Goal: Information Seeking & Learning: Check status

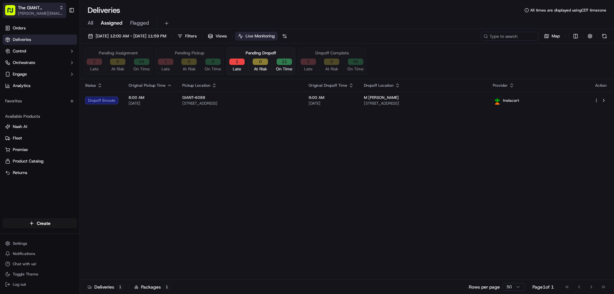
click at [62, 7] on icon "button" at bounding box center [61, 7] width 4 height 4
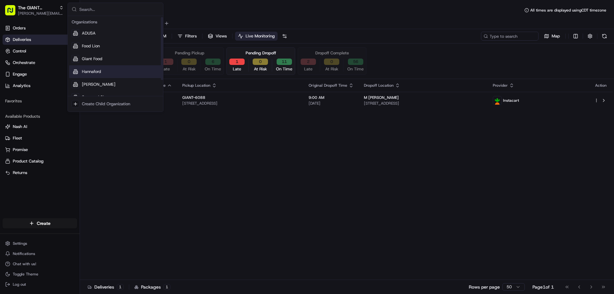
scroll to position [22, 0]
click at [92, 76] on span "Stop and Shop" at bounding box center [96, 76] width 28 height 6
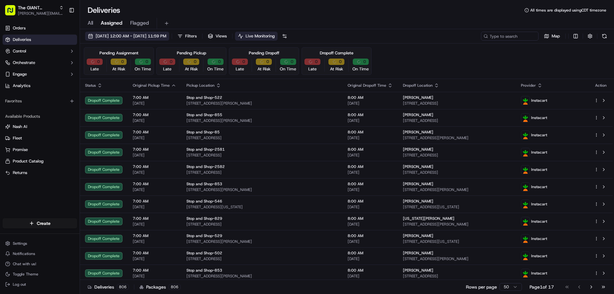
click at [127, 34] on span "[DATE] 12:00 AM - [DATE] 11:59 PM" at bounding box center [131, 36] width 71 height 6
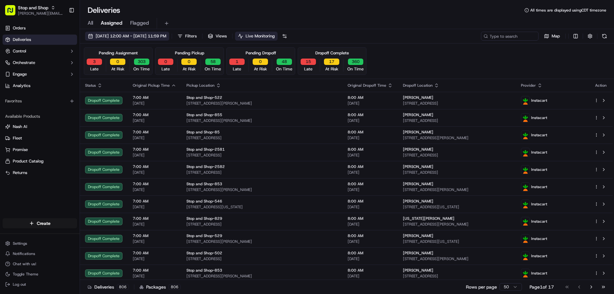
click at [166, 35] on span "[DATE] 12:00 AM - [DATE] 11:59 PM" at bounding box center [131, 36] width 71 height 6
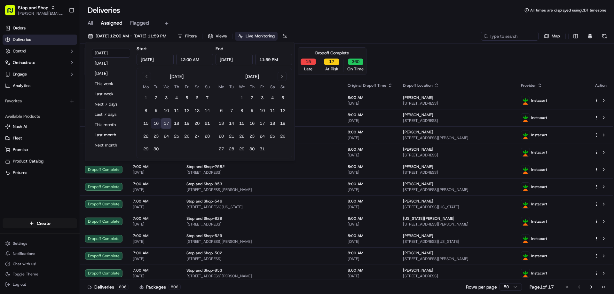
click at [155, 121] on button "16" at bounding box center [156, 123] width 10 height 10
type input "[DATE]"
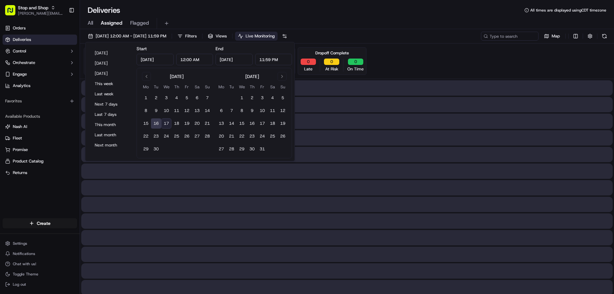
click at [155, 121] on button "16" at bounding box center [156, 123] width 10 height 10
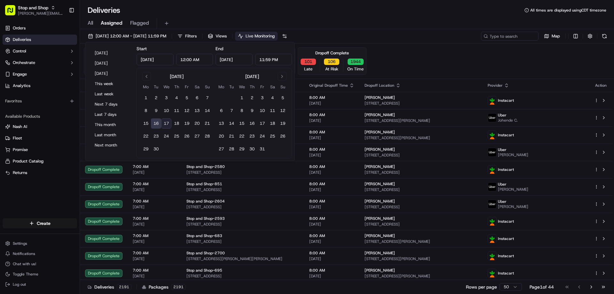
click at [158, 122] on button "16" at bounding box center [156, 123] width 10 height 10
click at [511, 36] on input at bounding box center [500, 36] width 77 height 9
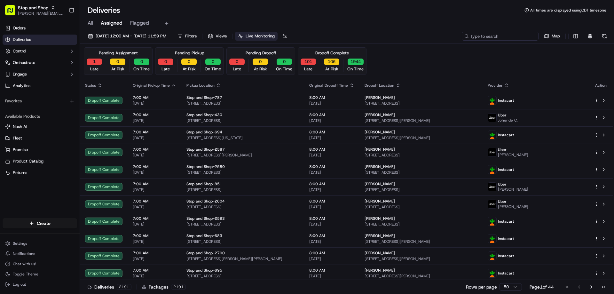
paste input "m713010069"
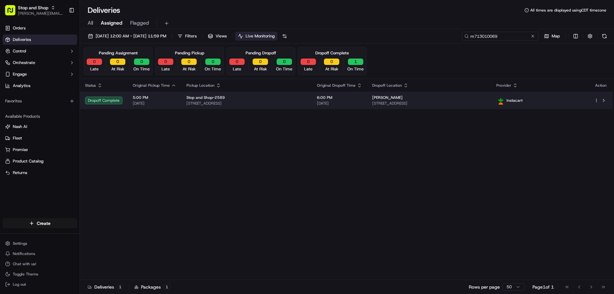
type input "m713010069"
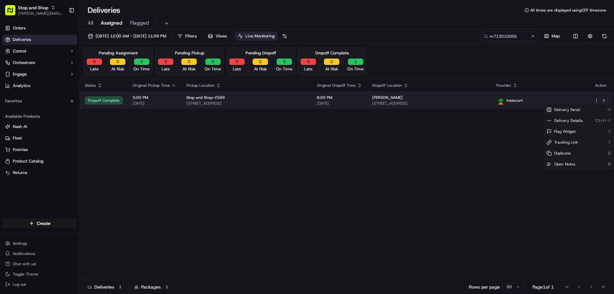
click at [596, 100] on html "Stop and Shop [PERSON_NAME][EMAIL_ADDRESS][PERSON_NAME][DOMAIN_NAME] Toggle Sid…" at bounding box center [307, 147] width 614 height 294
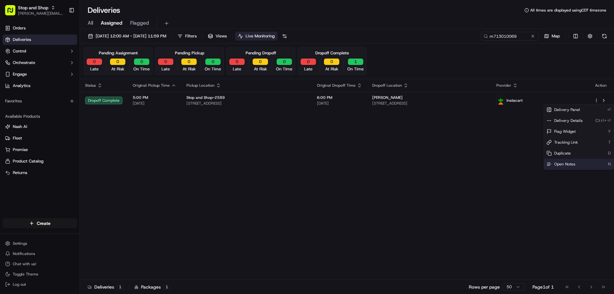
click at [559, 164] on span "Open Notes" at bounding box center [564, 164] width 21 height 5
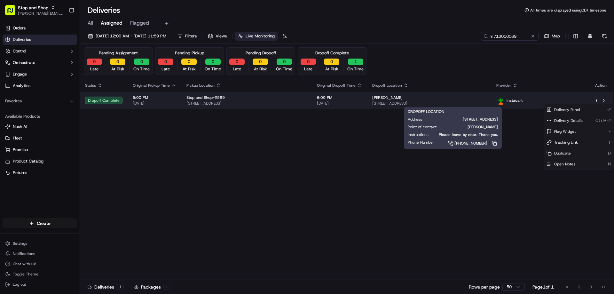
click at [416, 103] on span "[STREET_ADDRESS]" at bounding box center [429, 103] width 114 height 5
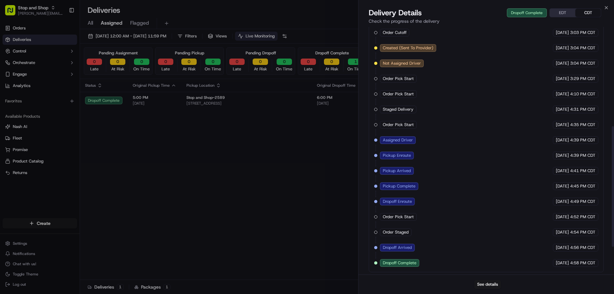
scroll to position [260, 0]
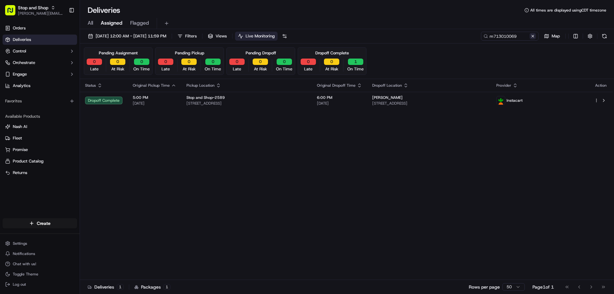
click at [533, 36] on button at bounding box center [533, 36] width 6 height 6
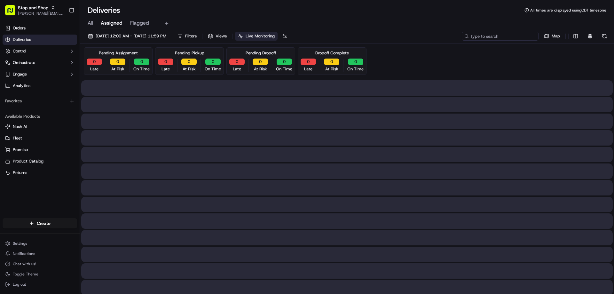
click at [512, 36] on input at bounding box center [500, 36] width 77 height 9
paste input "m713664987"
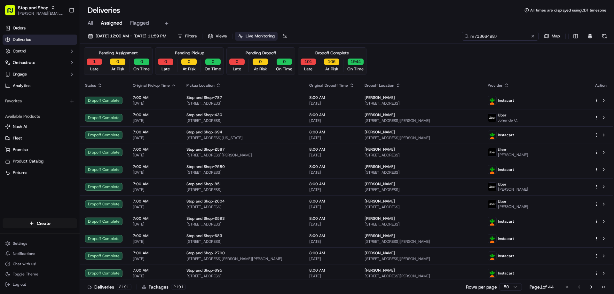
type input "m713664987"
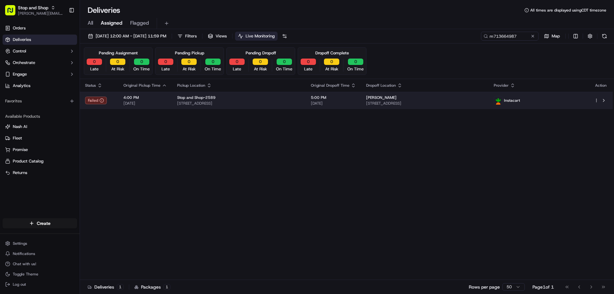
click at [597, 100] on html "Stop and Shop [PERSON_NAME][EMAIL_ADDRESS][PERSON_NAME][DOMAIN_NAME] Toggle Sid…" at bounding box center [307, 147] width 614 height 294
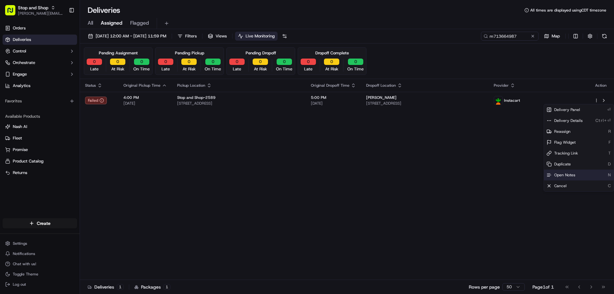
click at [560, 173] on span "Open Notes" at bounding box center [564, 174] width 21 height 5
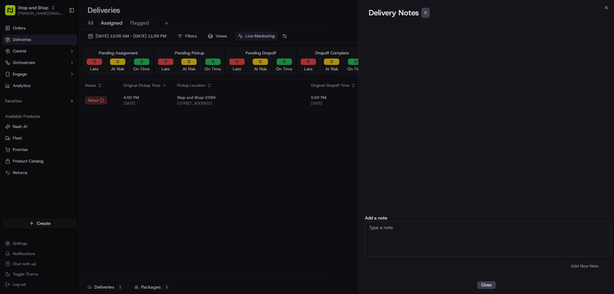
click at [381, 222] on textarea at bounding box center [487, 238] width 245 height 35
type textarea "Store called to check the status"
click at [577, 265] on button "Add New Note" at bounding box center [584, 266] width 51 height 9
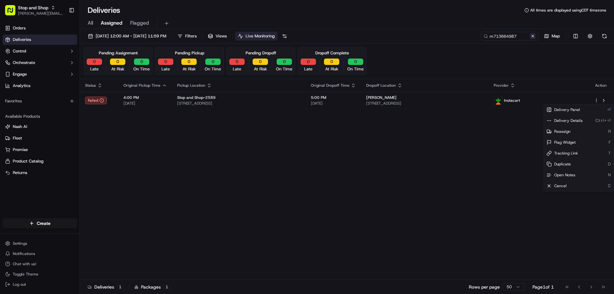
click at [533, 36] on button at bounding box center [533, 36] width 6 height 6
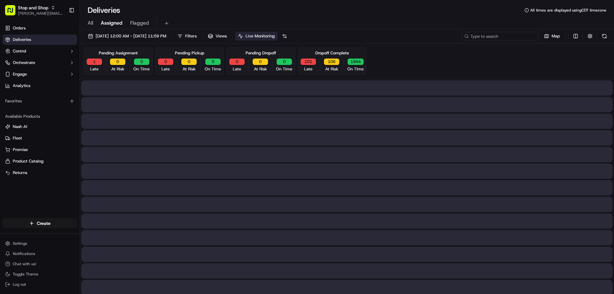
click at [530, 36] on input at bounding box center [500, 36] width 77 height 9
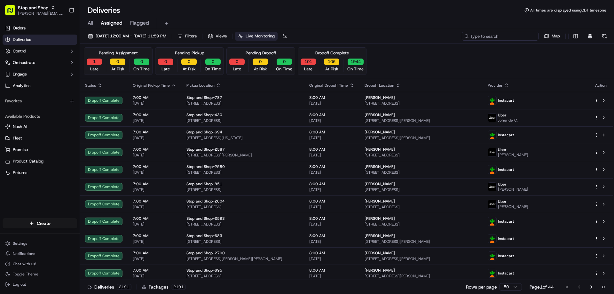
paste input "m713010069"
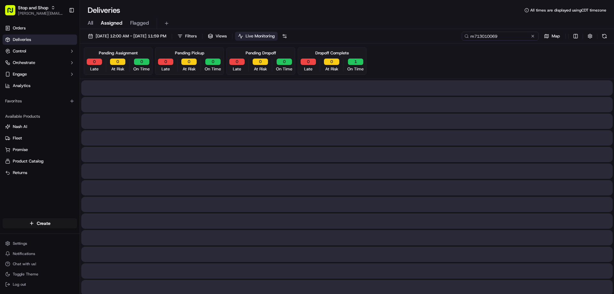
type input "m713010069"
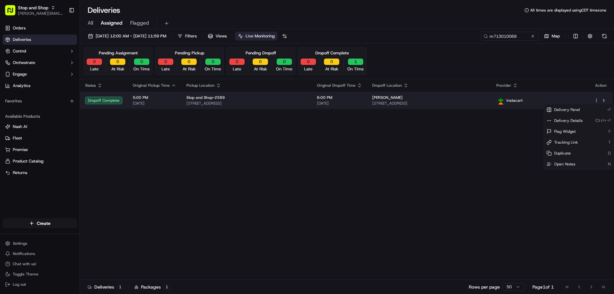
click at [597, 99] on html "Stop and Shop [PERSON_NAME][EMAIL_ADDRESS][PERSON_NAME][DOMAIN_NAME] Toggle Sid…" at bounding box center [307, 147] width 614 height 294
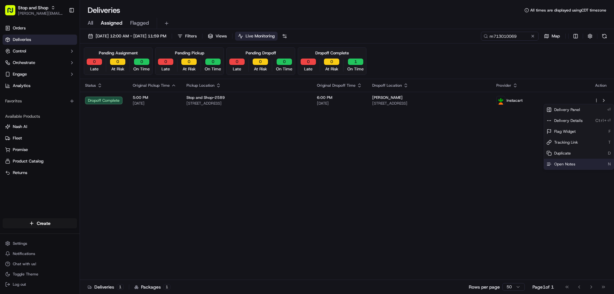
click at [558, 163] on span "Open Notes" at bounding box center [564, 164] width 21 height 5
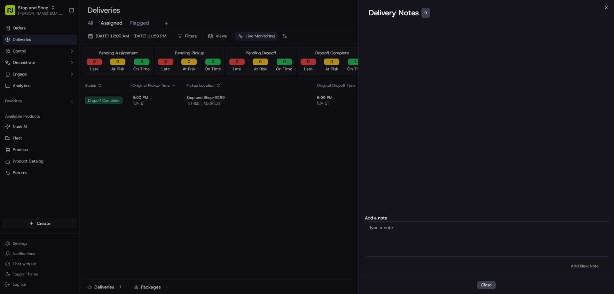
click at [393, 230] on textarea at bounding box center [487, 238] width 245 height 35
type textarea "store called to check status"
click at [586, 268] on button "Add New Note" at bounding box center [584, 266] width 51 height 9
click at [586, 268] on div "Add a note store called to check status No results found Add New Note" at bounding box center [488, 243] width 256 height 55
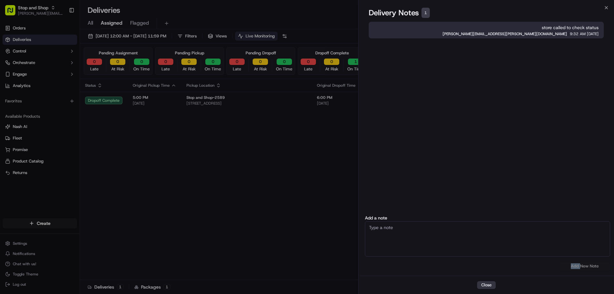
click at [488, 285] on button "Close" at bounding box center [486, 285] width 19 height 8
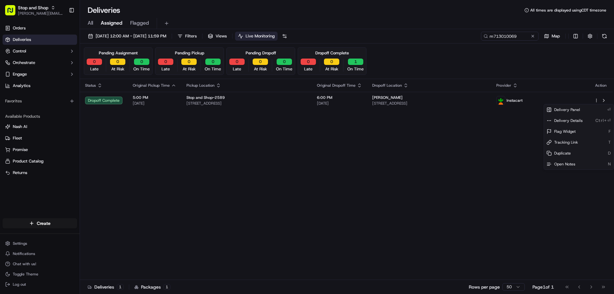
click at [298, 206] on div "Status Original Pickup Time Pickup Location Original Dropoff Time Dropoff Locat…" at bounding box center [346, 179] width 533 height 201
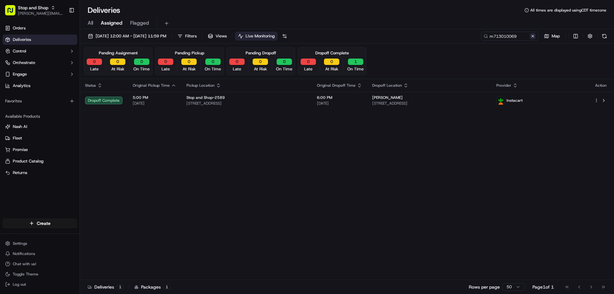
click at [532, 37] on button at bounding box center [533, 36] width 6 height 6
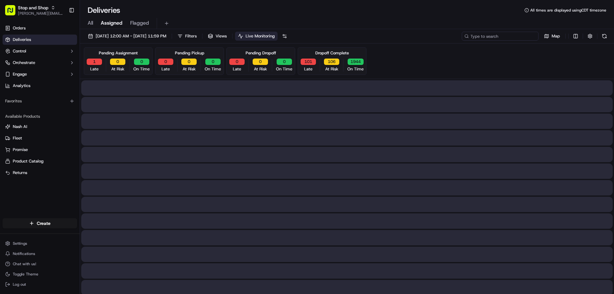
click at [496, 36] on input at bounding box center [500, 36] width 77 height 9
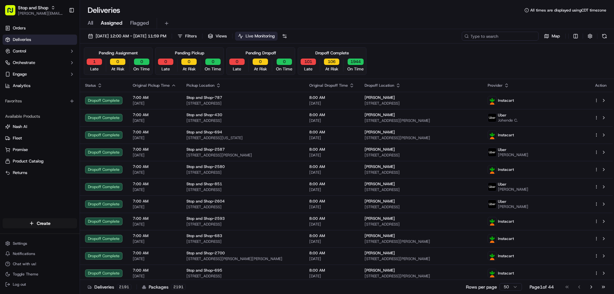
paste input "m711878605"
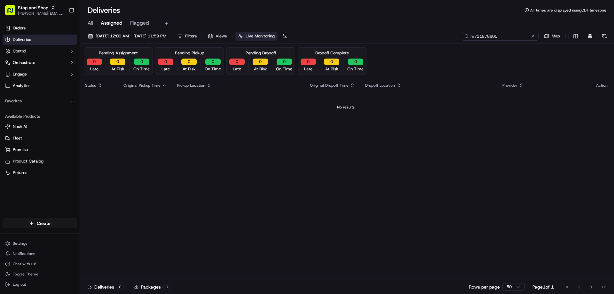
type input "m711878605"
click at [533, 35] on button at bounding box center [533, 36] width 6 height 6
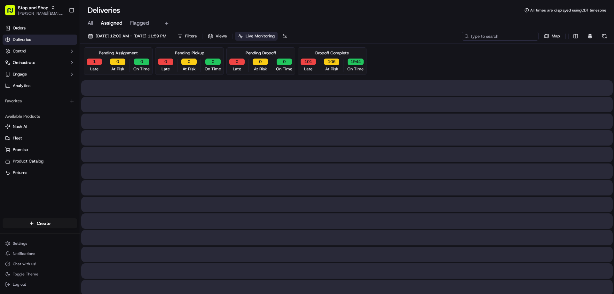
click at [502, 38] on input at bounding box center [500, 36] width 77 height 9
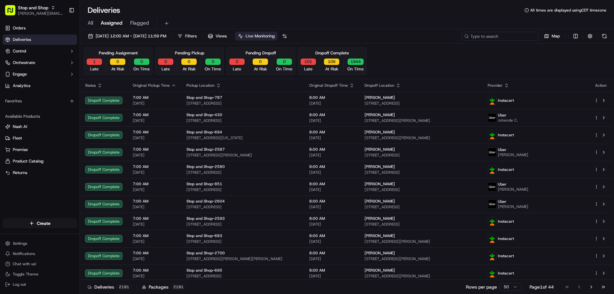
paste input "m713452185"
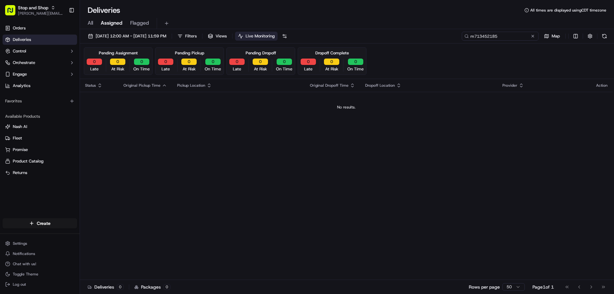
click at [517, 36] on input "m713452185" at bounding box center [500, 36] width 77 height 9
type input "m713452185"
click at [151, 35] on span "[DATE] 12:00 AM - [DATE] 11:59 PM" at bounding box center [131, 36] width 71 height 6
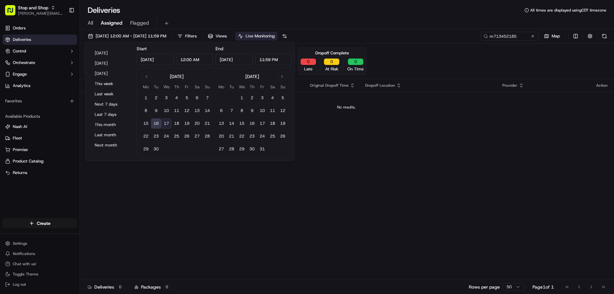
click at [167, 122] on button "17" at bounding box center [166, 123] width 10 height 10
click at [155, 124] on button "16" at bounding box center [156, 123] width 10 height 10
click at [169, 124] on button "17" at bounding box center [166, 123] width 10 height 10
type input "[DATE]"
click at [169, 124] on button "17" at bounding box center [166, 123] width 10 height 10
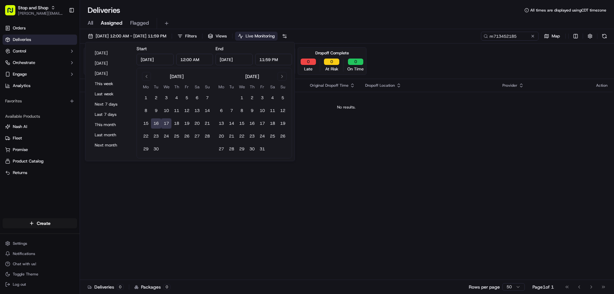
type input "[DATE]"
click at [430, 30] on div "[DATE] 12:00 AM - [DATE] 11:59 PM Filters Views Live Monitoring m713452185 Map …" at bounding box center [347, 162] width 534 height 266
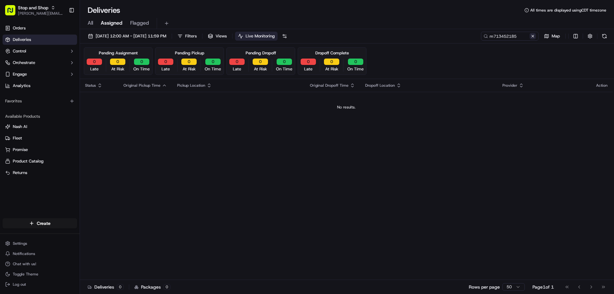
click at [532, 35] on button at bounding box center [533, 36] width 6 height 6
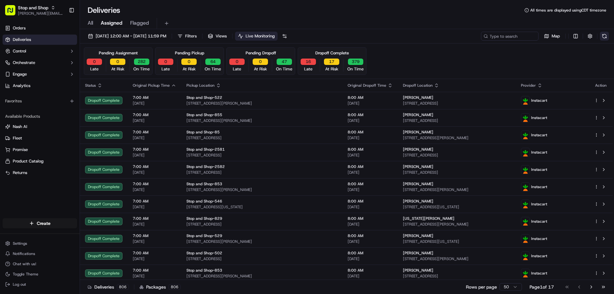
click at [604, 35] on button at bounding box center [604, 36] width 9 height 9
click at [306, 60] on button "16" at bounding box center [308, 62] width 15 height 6
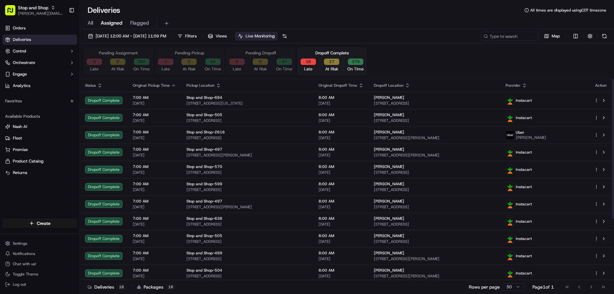
click at [100, 83] on icon "button" at bounding box center [99, 85] width 5 height 5
click at [101, 84] on icon "button" at bounding box center [99, 85] width 5 height 5
click at [102, 85] on icon "button" at bounding box center [99, 85] width 5 height 5
click at [306, 60] on button "16" at bounding box center [308, 62] width 15 height 6
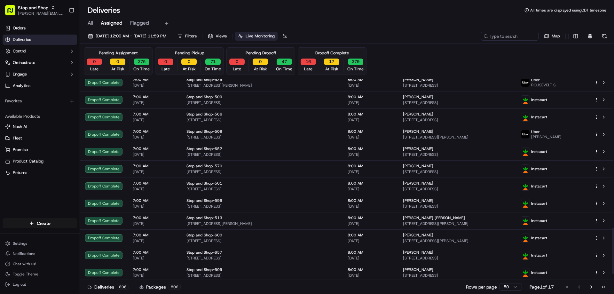
scroll to position [676, 0]
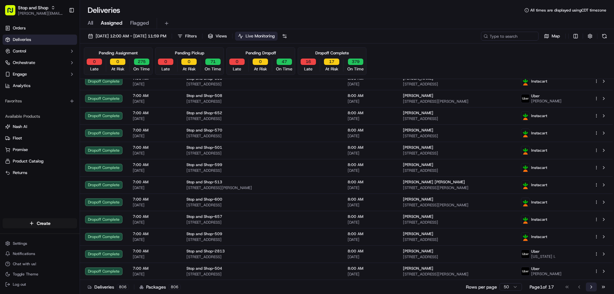
click at [591, 286] on button "Go to next page" at bounding box center [591, 286] width 11 height 9
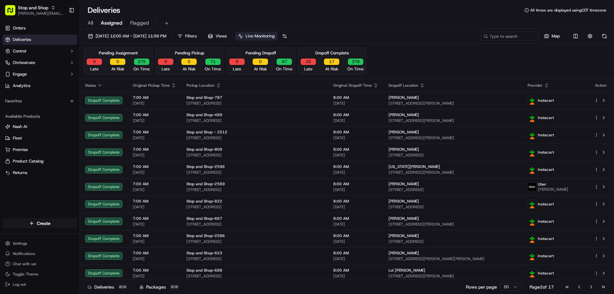
click at [591, 286] on button "Go to next page" at bounding box center [591, 286] width 11 height 9
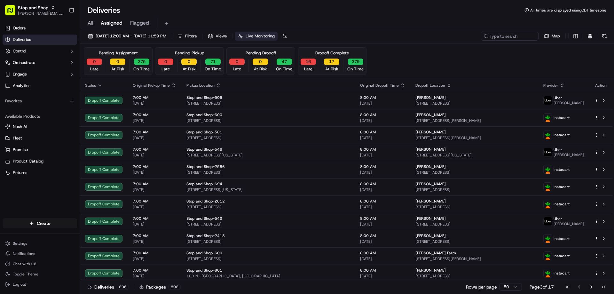
click at [591, 286] on button "Go to next page" at bounding box center [591, 286] width 11 height 9
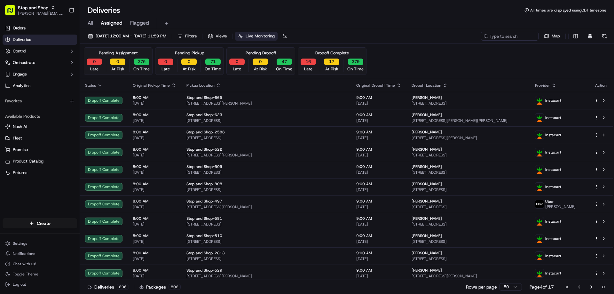
click at [591, 286] on button "Go to next page" at bounding box center [591, 286] width 11 height 9
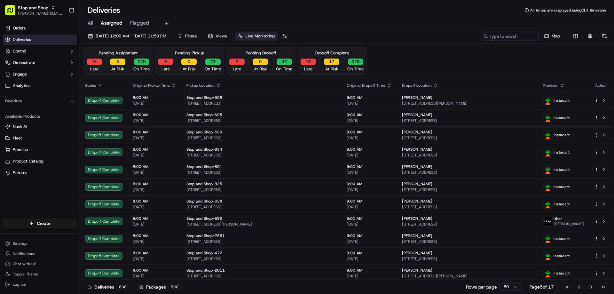
click at [591, 286] on button "Go to next page" at bounding box center [591, 286] width 11 height 9
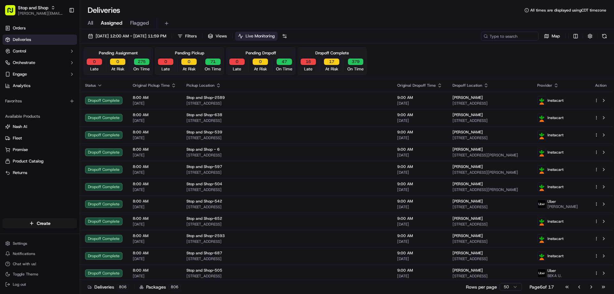
click at [122, 52] on div "Pending Assignment" at bounding box center [118, 53] width 39 height 6
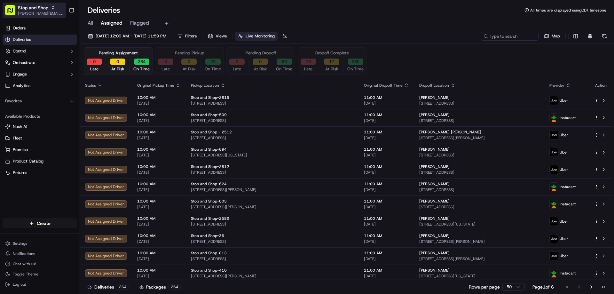
click at [52, 9] on icon "button" at bounding box center [53, 7] width 4 height 4
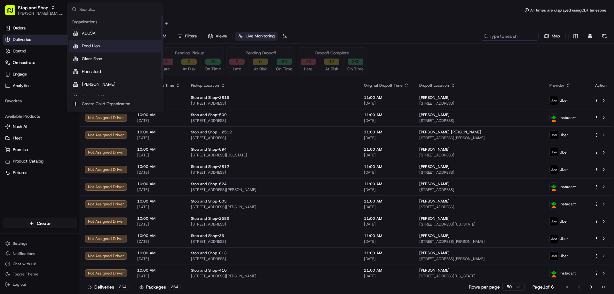
click at [87, 46] on span "Food Lion" at bounding box center [91, 46] width 18 height 6
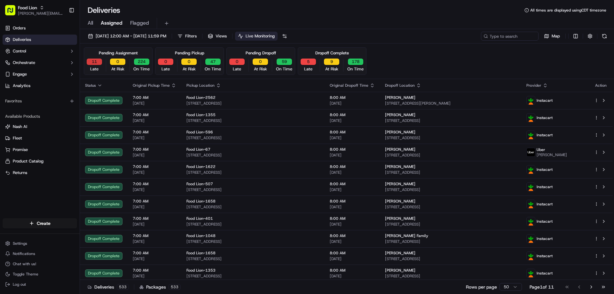
click at [94, 62] on button "11" at bounding box center [94, 62] width 15 height 6
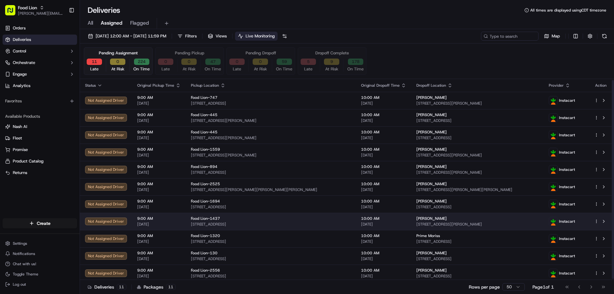
scroll to position [2, 0]
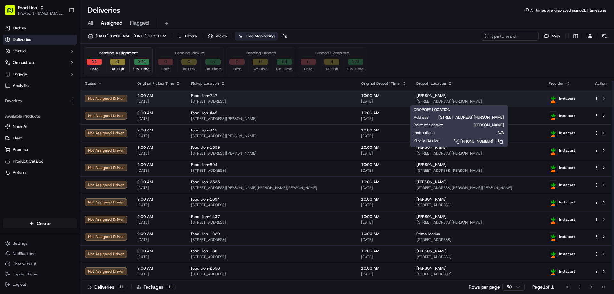
click at [416, 101] on span "[STREET_ADDRESS][PERSON_NAME]" at bounding box center [477, 101] width 122 height 5
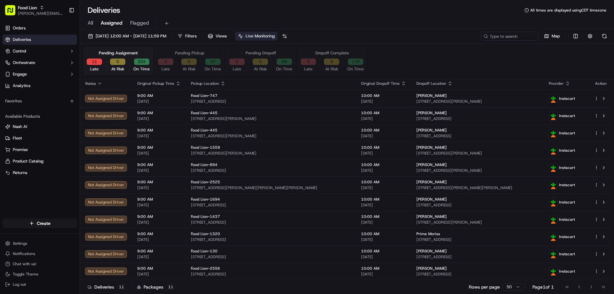
scroll to position [0, 0]
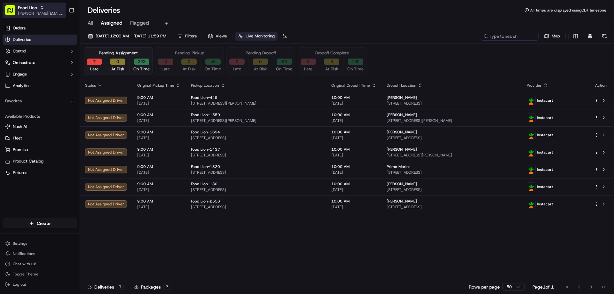
click at [43, 8] on icon "button" at bounding box center [42, 7] width 4 height 4
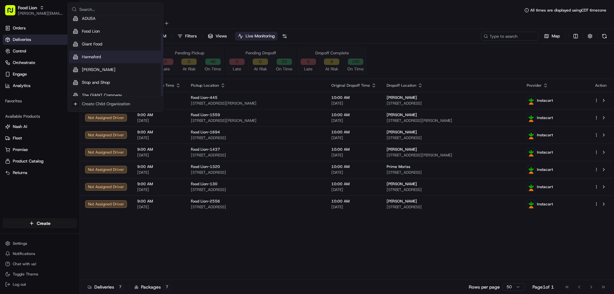
scroll to position [22, 0]
click at [89, 75] on span "Stop and Shop" at bounding box center [96, 76] width 28 height 6
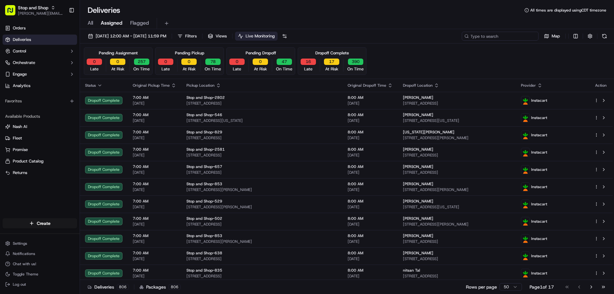
click at [494, 35] on input at bounding box center [500, 36] width 77 height 9
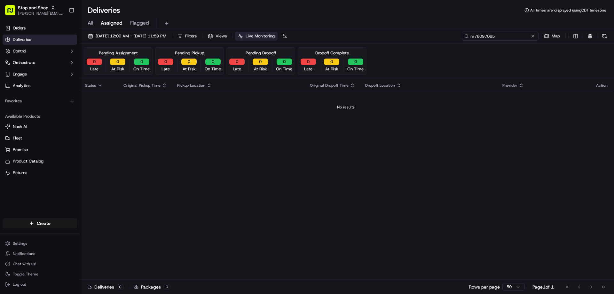
click at [478, 37] on input "m76097065" at bounding box center [500, 36] width 77 height 9
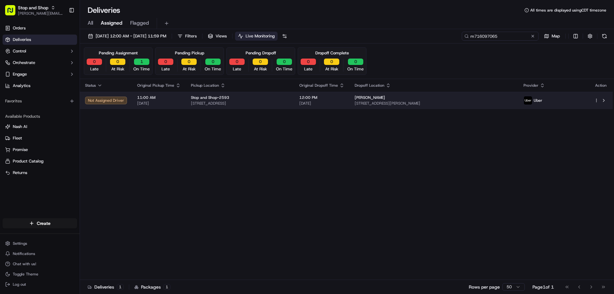
type input "m716097065"
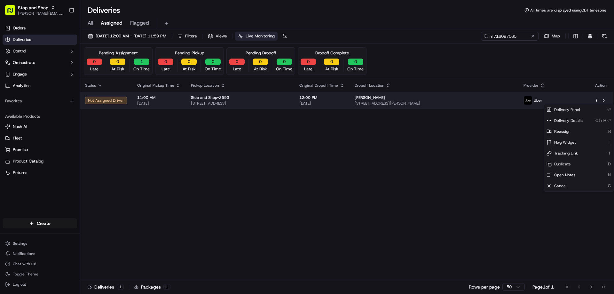
click at [597, 101] on html "Stop and Shop [PERSON_NAME][EMAIL_ADDRESS][PERSON_NAME][DOMAIN_NAME] Toggle Sid…" at bounding box center [307, 147] width 614 height 294
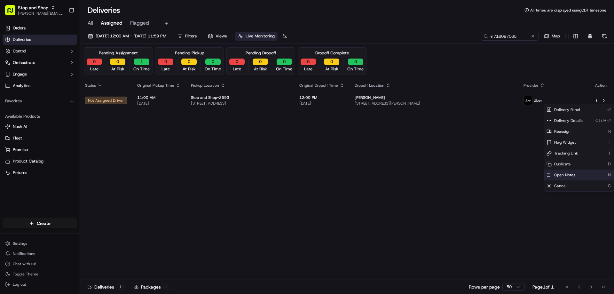
click at [558, 176] on span "Open Notes" at bounding box center [564, 174] width 21 height 5
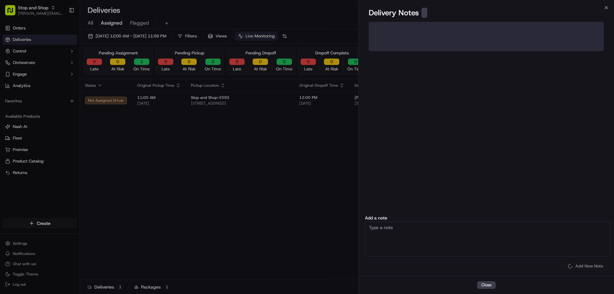
click at [558, 176] on div at bounding box center [307, 147] width 614 height 294
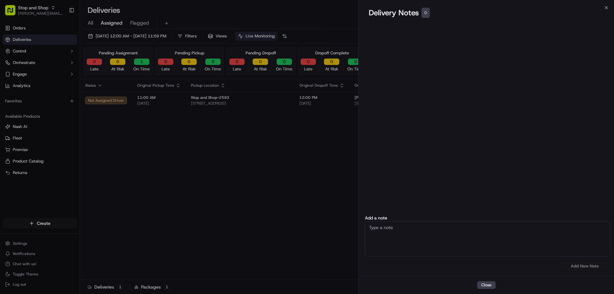
click at [380, 232] on textarea at bounding box center [487, 238] width 245 height 35
type textarea "Order cancelled with the store, it's a fraud"
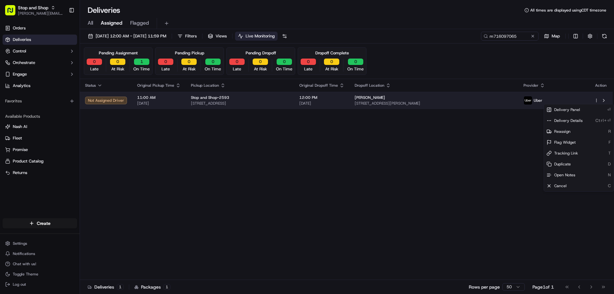
click at [597, 101] on html "Stop and Shop [PERSON_NAME][EMAIL_ADDRESS][PERSON_NAME][DOMAIN_NAME] Toggle Sid…" at bounding box center [307, 147] width 614 height 294
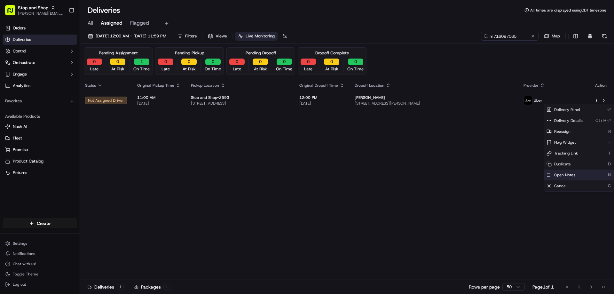
click at [559, 173] on span "Open Notes" at bounding box center [564, 174] width 21 height 5
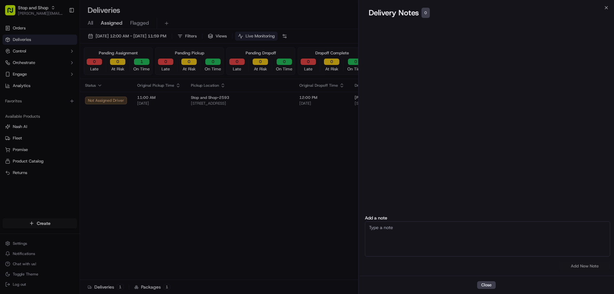
click at [385, 229] on textarea at bounding box center [487, 238] width 245 height 35
type textarea "Order cancellation confirmed with the store"
click at [588, 267] on button "Add New Note" at bounding box center [584, 266] width 51 height 9
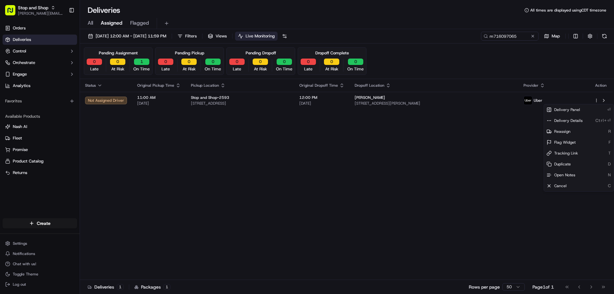
click at [292, 153] on div "Status Original Pickup Time Pickup Location Original Dropoff Time Dropoff Locat…" at bounding box center [346, 179] width 533 height 201
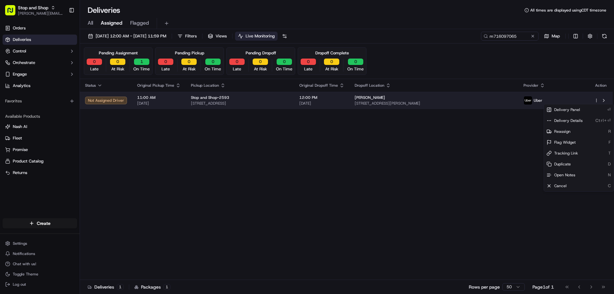
click at [595, 99] on html "Stop and Shop [PERSON_NAME][EMAIL_ADDRESS][PERSON_NAME][DOMAIN_NAME] Toggle Sid…" at bounding box center [307, 147] width 614 height 294
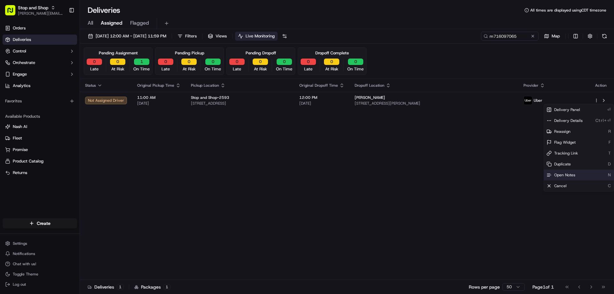
click at [558, 174] on span "Open Notes" at bounding box center [564, 174] width 21 height 5
click at [218, 179] on div "Status Original Pickup Time Pickup Location Original Dropoff Time Dropoff Locat…" at bounding box center [346, 179] width 533 height 201
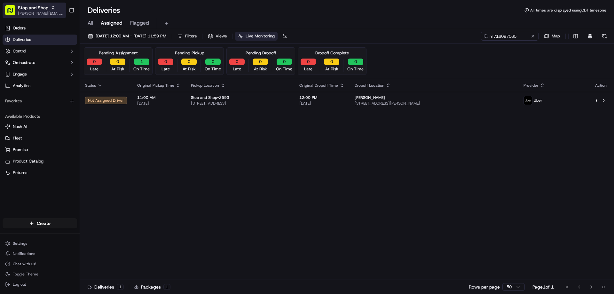
click at [36, 7] on span "Stop and Shop" at bounding box center [33, 7] width 30 height 6
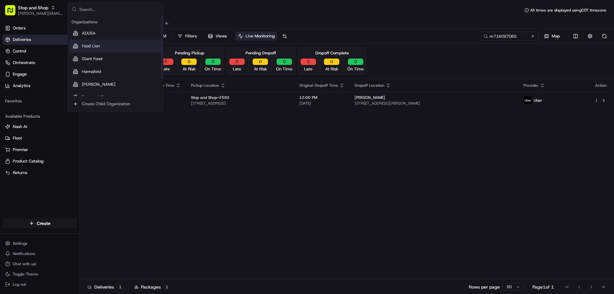
click at [87, 45] on span "Food Lion" at bounding box center [91, 46] width 18 height 6
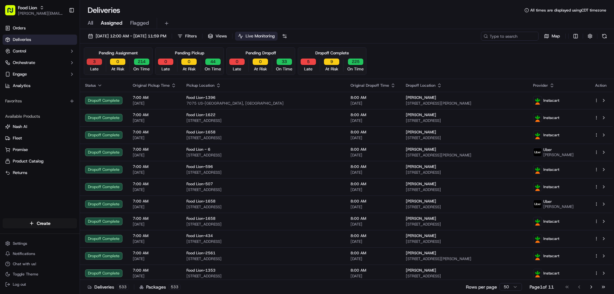
click at [94, 62] on button "3" at bounding box center [94, 62] width 15 height 6
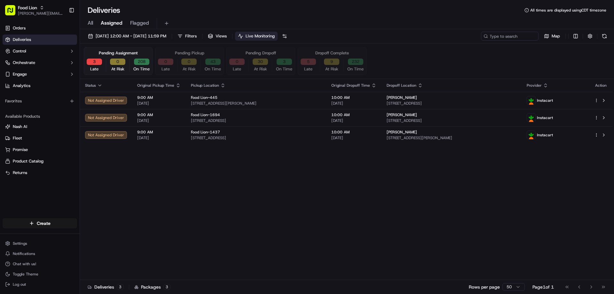
click at [485, 156] on div "Status Original Pickup Time Pickup Location Original Dropoff Time Dropoff Locat…" at bounding box center [346, 179] width 533 height 201
click at [299, 219] on div "Status Original Pickup Time Pickup Location Original Dropoff Time Dropoff Locat…" at bounding box center [346, 179] width 533 height 201
click at [606, 36] on button at bounding box center [604, 36] width 9 height 9
click at [290, 193] on div "Status Original Pickup Time Pickup Location Original Dropoff Time Dropoff Locat…" at bounding box center [346, 179] width 533 height 201
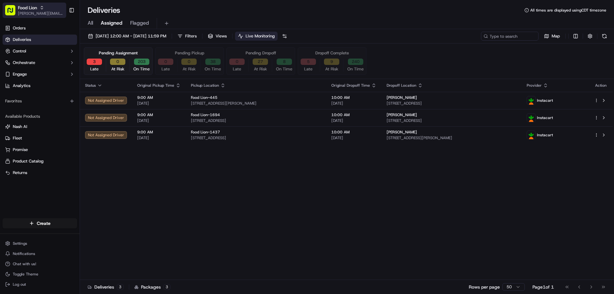
click at [41, 9] on icon "button" at bounding box center [42, 7] width 4 height 4
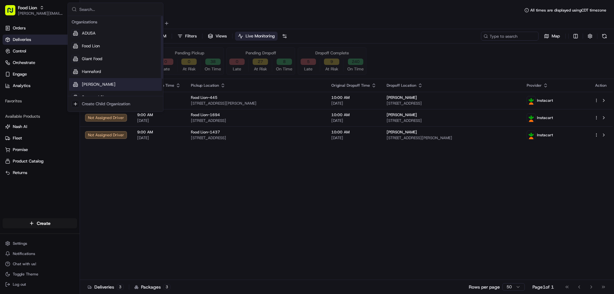
click at [80, 83] on div "[PERSON_NAME]" at bounding box center [115, 84] width 93 height 13
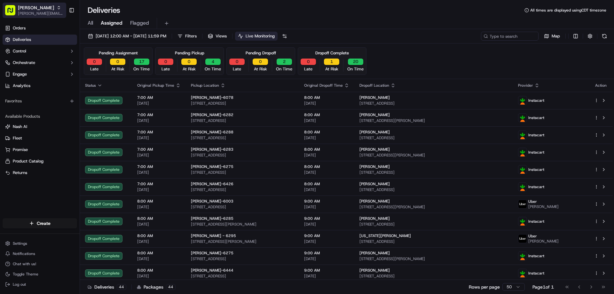
click at [57, 7] on icon "button" at bounding box center [59, 7] width 4 height 4
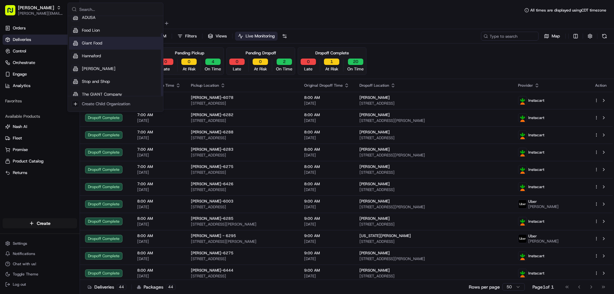
scroll to position [22, 0]
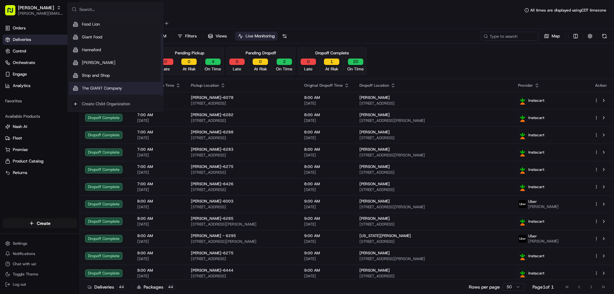
click at [91, 85] on span "The GIANT Company" at bounding box center [102, 88] width 40 height 6
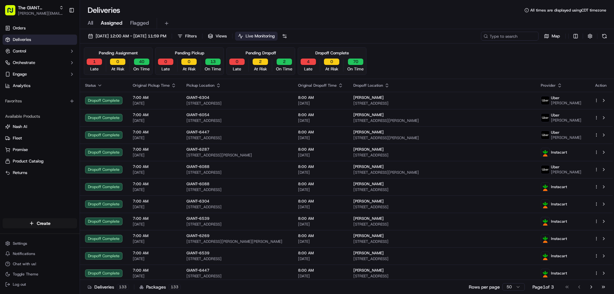
click at [96, 63] on button "1" at bounding box center [94, 62] width 15 height 6
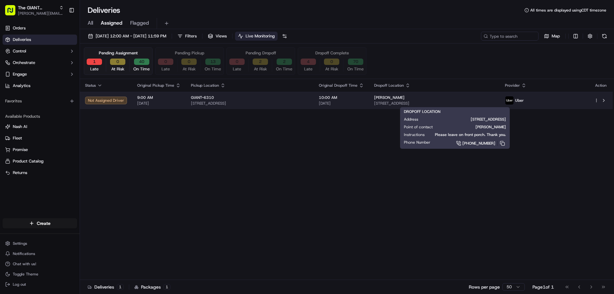
click at [393, 100] on span "[PERSON_NAME]" at bounding box center [389, 97] width 30 height 5
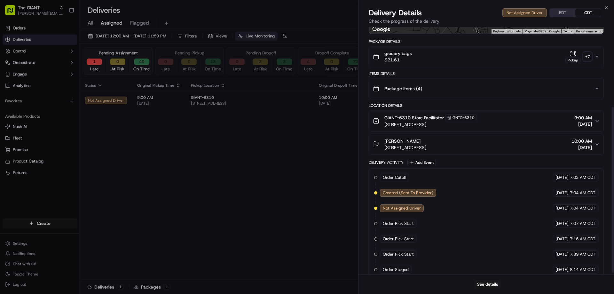
scroll to position [122, 0]
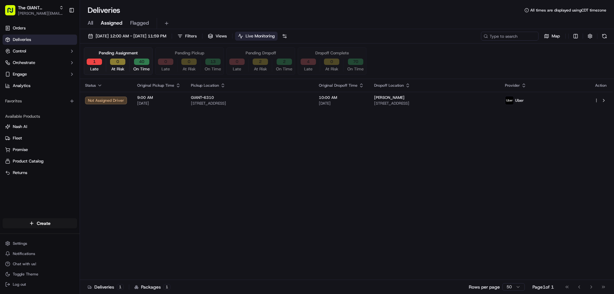
click at [526, 85] on icon "button" at bounding box center [523, 85] width 5 height 5
click at [520, 85] on span "Provider" at bounding box center [512, 85] width 15 height 5
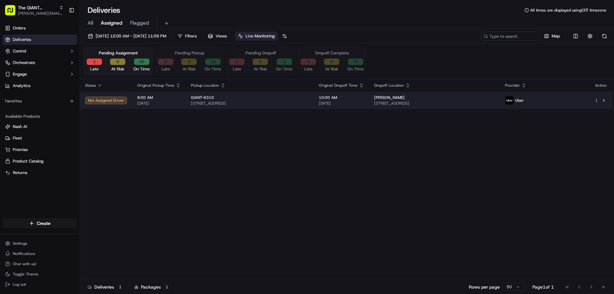
click at [596, 101] on html "The GIANT Company [PERSON_NAME][EMAIL_ADDRESS][PERSON_NAME][DOMAIN_NAME] Toggle…" at bounding box center [307, 147] width 614 height 294
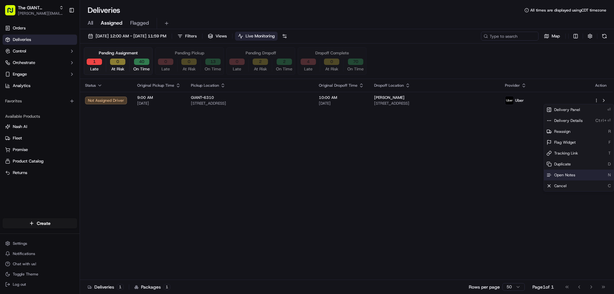
click at [564, 175] on span "Open Notes" at bounding box center [564, 174] width 21 height 5
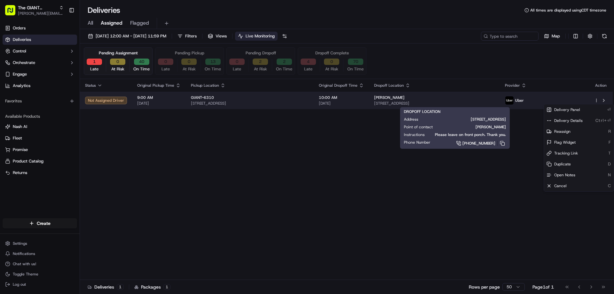
click at [395, 103] on span "[STREET_ADDRESS]" at bounding box center [434, 103] width 121 height 5
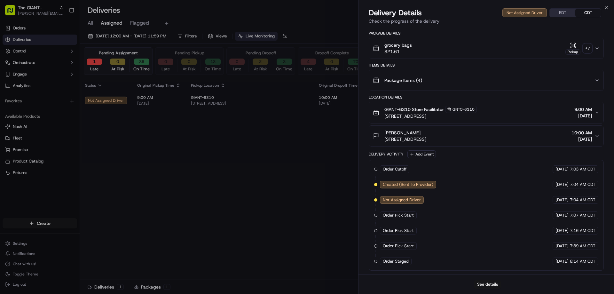
click at [484, 286] on button "See details" at bounding box center [487, 284] width 27 height 9
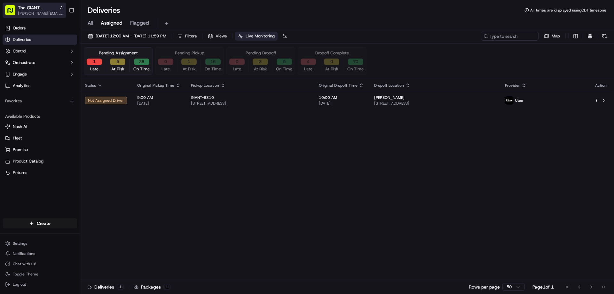
click at [61, 9] on icon "button" at bounding box center [61, 8] width 2 height 1
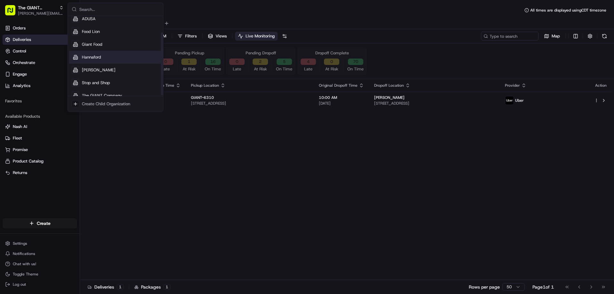
scroll to position [22, 0]
click at [87, 75] on span "Stop and Shop" at bounding box center [96, 76] width 28 height 6
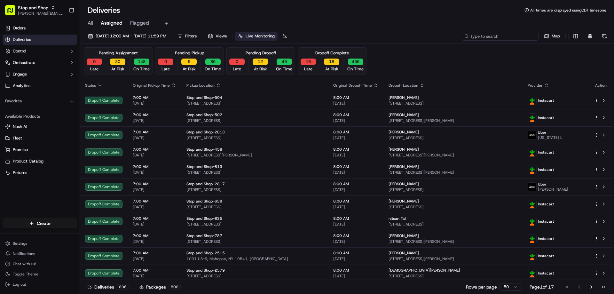
click at [502, 36] on input at bounding box center [500, 36] width 77 height 9
paste input "m715953137"
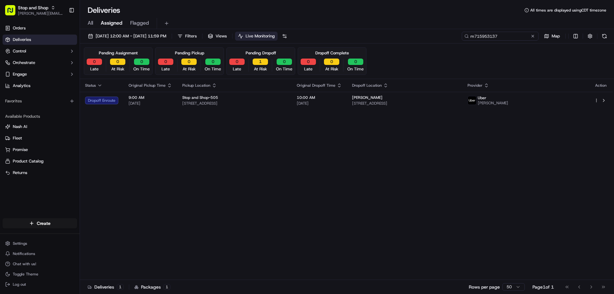
type input "m715953137"
click at [340, 170] on div "Status Original Pickup Time Pickup Location Original Dropoff Time Dropoff Locat…" at bounding box center [346, 179] width 533 height 201
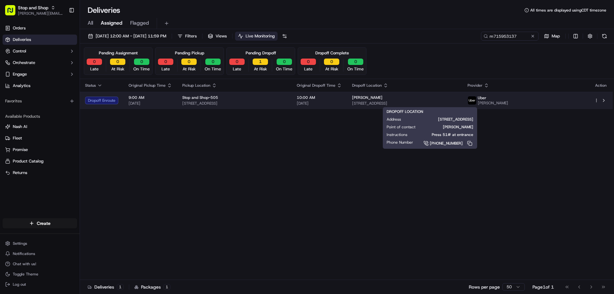
click at [406, 100] on div "[PERSON_NAME] Camiri [STREET_ADDRESS]" at bounding box center [404, 100] width 105 height 11
click at [404, 104] on span "[STREET_ADDRESS]" at bounding box center [404, 103] width 105 height 5
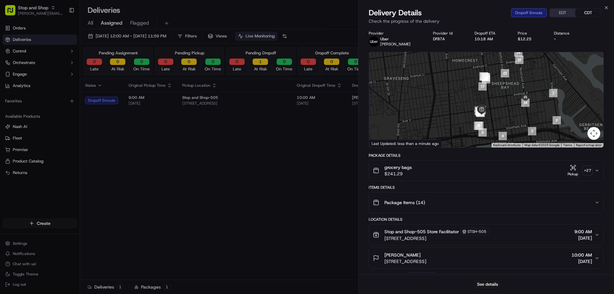
drag, startPoint x: 461, startPoint y: 90, endPoint x: 452, endPoint y: 139, distance: 50.1
click at [452, 139] on div at bounding box center [486, 99] width 234 height 95
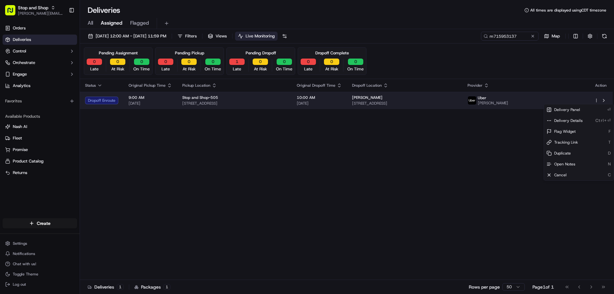
click at [596, 101] on html "Stop and Shop [PERSON_NAME][EMAIL_ADDRESS][PERSON_NAME][DOMAIN_NAME] Toggle Sid…" at bounding box center [307, 147] width 614 height 294
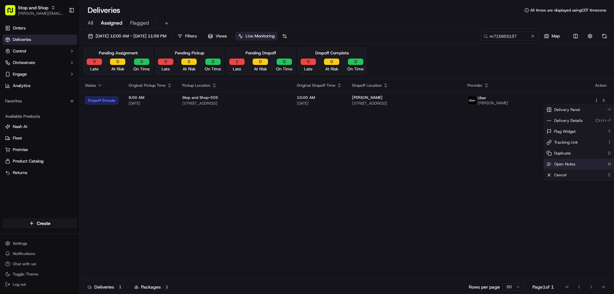
click at [557, 162] on span "Open Notes" at bounding box center [564, 164] width 21 height 5
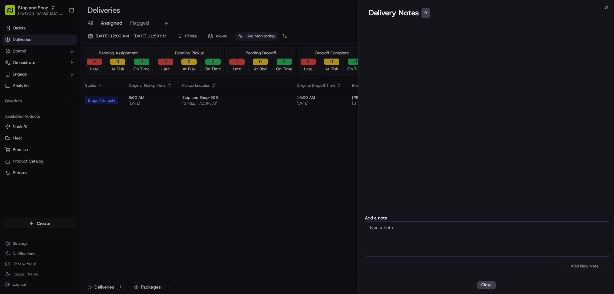
click at [385, 231] on textarea at bounding box center [487, 238] width 245 height 35
click at [369, 231] on textarea "Called Uber and dvr is on his way to complete the delivery" at bounding box center [487, 238] width 245 height 35
type textarea "CC contact flex for an ETA, called Uber and dvr is on his way to complete the d…"
click at [583, 265] on button "Add New Note" at bounding box center [584, 266] width 51 height 9
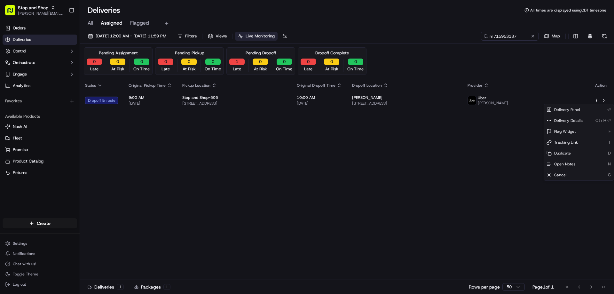
click at [307, 167] on div "Status Original Pickup Time Pickup Location Original Dropoff Time Dropoff Locat…" at bounding box center [346, 179] width 533 height 201
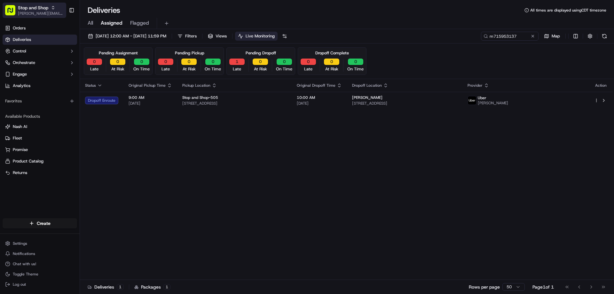
click at [52, 8] on icon "button" at bounding box center [53, 8] width 2 height 1
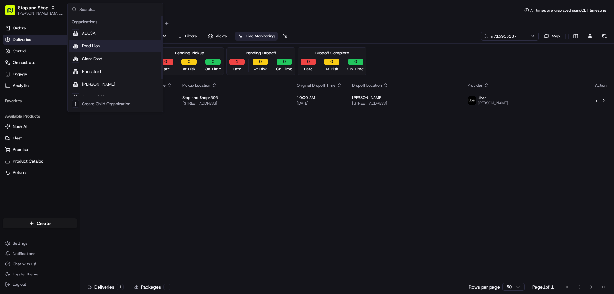
click at [83, 43] on span "Food Lion" at bounding box center [91, 46] width 18 height 6
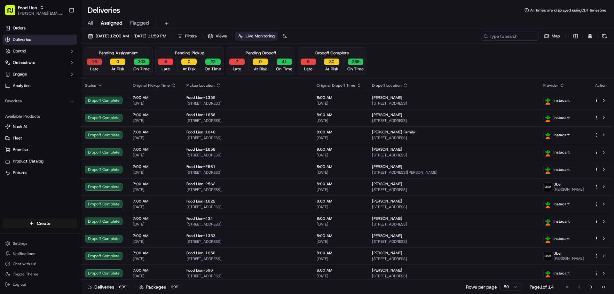
click at [95, 61] on button "16" at bounding box center [94, 62] width 15 height 6
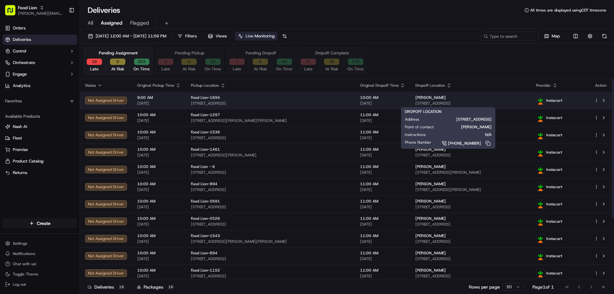
click at [415, 101] on span "[STREET_ADDRESS]" at bounding box center [470, 103] width 111 height 5
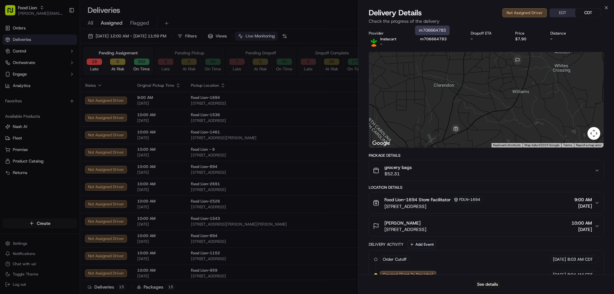
click at [430, 38] on button "m706664783" at bounding box center [433, 38] width 27 height 5
click at [431, 36] on div "Provider Id" at bounding box center [440, 33] width 40 height 5
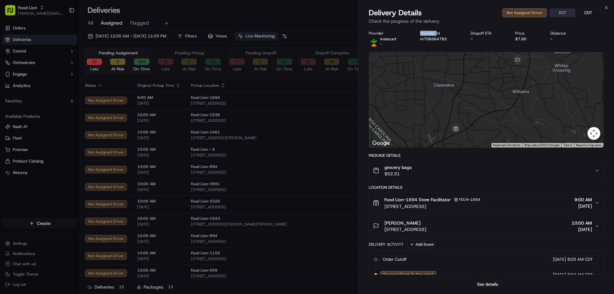
click at [431, 36] on div "Provider Id" at bounding box center [440, 33] width 40 height 5
click at [431, 29] on div "m706664783 m706664783" at bounding box center [432, 31] width 35 height 10
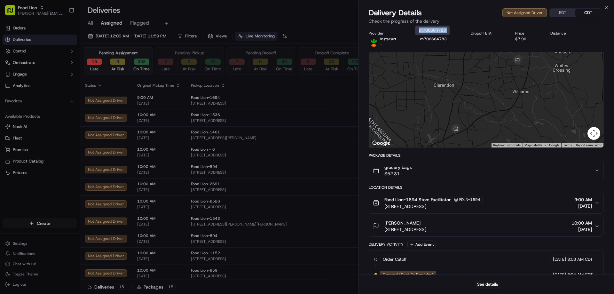
click at [431, 29] on div "m706664783 m706664783" at bounding box center [432, 31] width 35 height 10
copy div "m706664783"
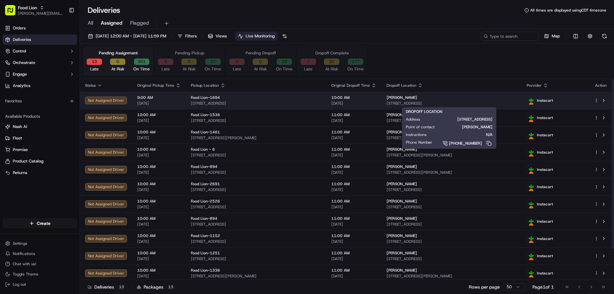
click at [391, 99] on span "[PERSON_NAME]" at bounding box center [402, 97] width 30 height 5
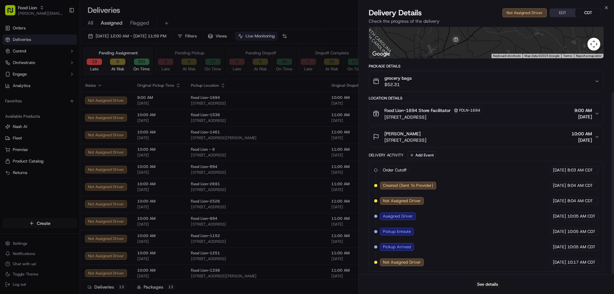
scroll to position [90, 0]
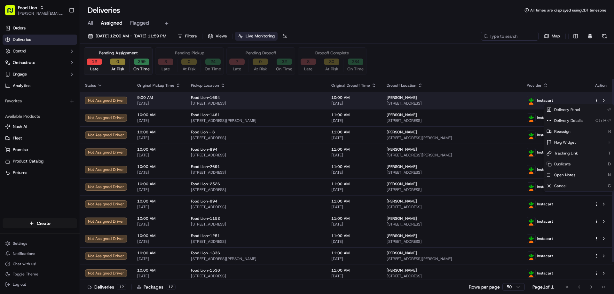
click at [597, 99] on html "Food Lion [EMAIL_ADDRESS][PERSON_NAME][DOMAIN_NAME] Toggle Sidebar Orders Deliv…" at bounding box center [307, 147] width 614 height 294
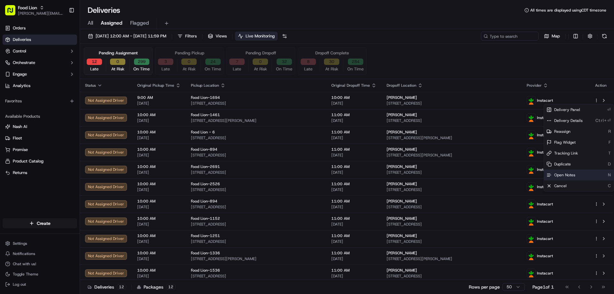
click at [569, 174] on span "Open Notes" at bounding box center [564, 174] width 21 height 5
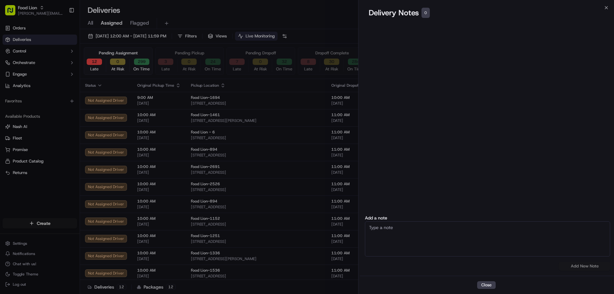
click at [381, 229] on textarea at bounding box center [487, 238] width 245 height 35
type textarea "Store has only one shopper and they are running behind schedule"
click at [580, 266] on button "Add New Note" at bounding box center [584, 266] width 51 height 9
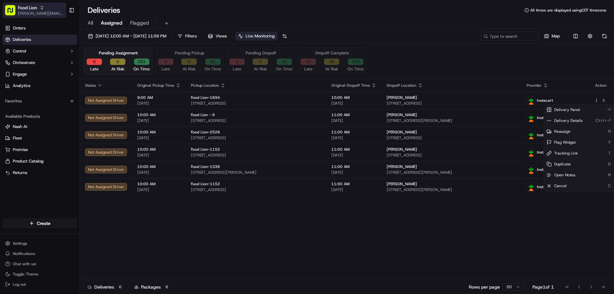
click at [44, 8] on icon "button" at bounding box center [42, 7] width 4 height 4
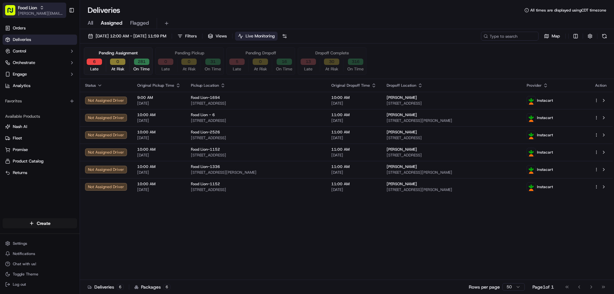
click at [41, 8] on icon "button" at bounding box center [42, 7] width 4 height 4
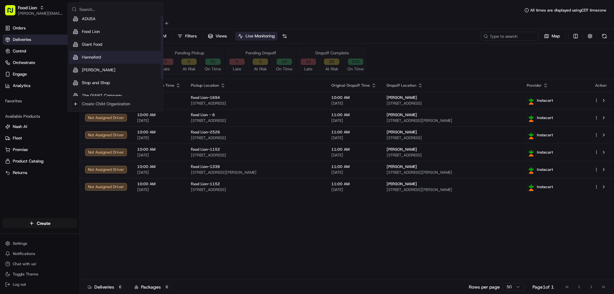
scroll to position [22, 0]
click at [84, 76] on span "Stop and Shop" at bounding box center [96, 76] width 28 height 6
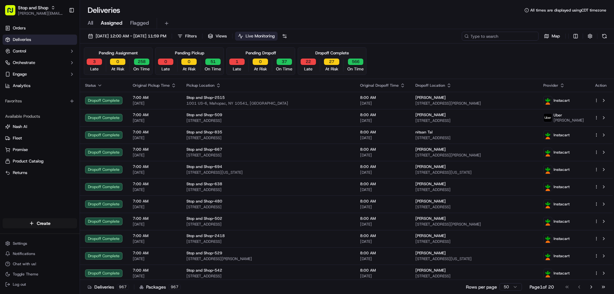
click at [512, 38] on input at bounding box center [500, 36] width 77 height 9
paste input "m713571529"
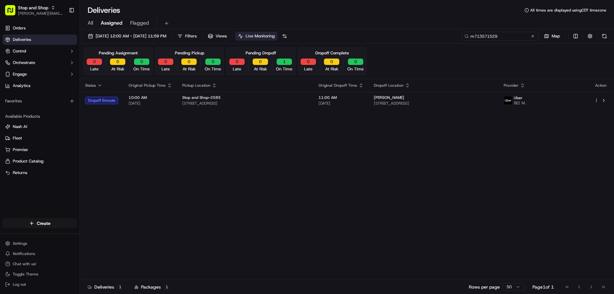
type input "m713571529"
click at [374, 161] on div "Status Original Pickup Time Pickup Location Original Dropoff Time Dropoff Locat…" at bounding box center [346, 179] width 533 height 201
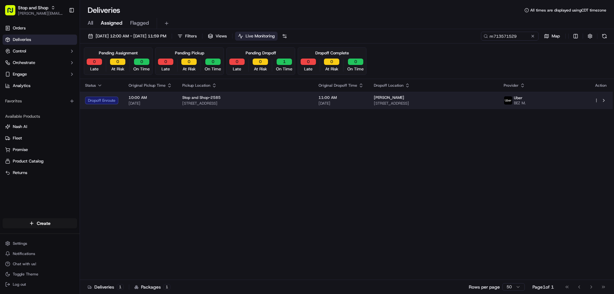
click at [393, 103] on span "[STREET_ADDRESS]" at bounding box center [434, 103] width 120 height 5
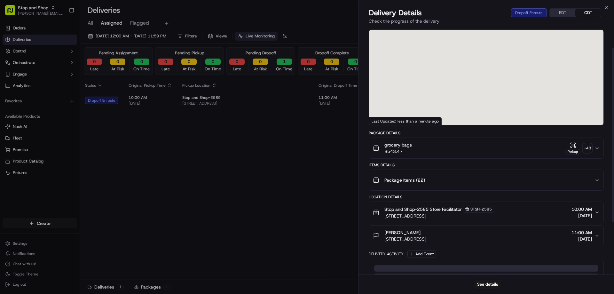
scroll to position [32, 0]
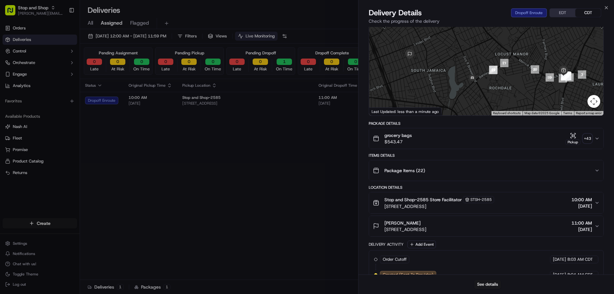
drag, startPoint x: 383, startPoint y: 230, endPoint x: 495, endPoint y: 232, distance: 112.0
click at [495, 232] on div "[PERSON_NAME] [STREET_ADDRESS] 11:00 AM [DATE]" at bounding box center [484, 226] width 222 height 13
copy span "[STREET_ADDRESS]"
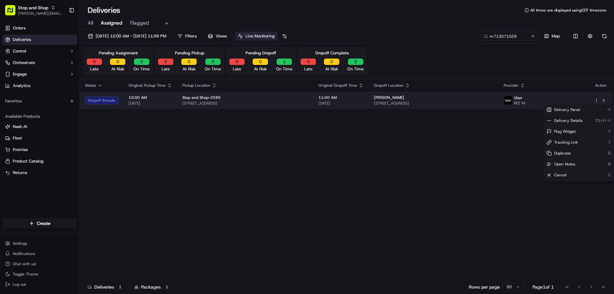
click at [598, 101] on html "Stop and Shop [PERSON_NAME][EMAIL_ADDRESS][PERSON_NAME][DOMAIN_NAME] Toggle Sid…" at bounding box center [307, 147] width 614 height 294
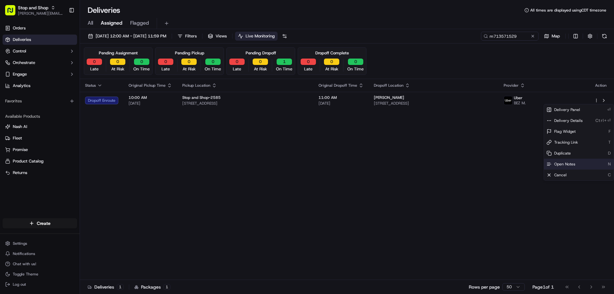
click at [567, 162] on span "Open Notes" at bounding box center [564, 164] width 21 height 5
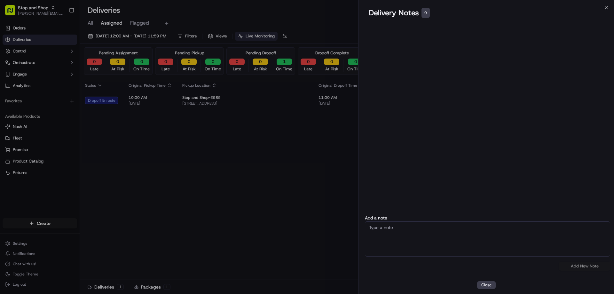
click at [377, 229] on textarea at bounding box center [487, 238] width 245 height 35
click at [420, 227] on textarea "Cust address on [PERSON_NAME] it is" at bounding box center [487, 238] width 245 height 35
click at [447, 227] on textarea "Cust address on [PERSON_NAME] it is" at bounding box center [487, 238] width 245 height 35
paste textarea "[STREET_ADDRESS]"
click at [428, 237] on textarea "Cust address on [PERSON_NAME] it is incorrect: [STREET_ADDRESS]. The correct on…" at bounding box center [487, 238] width 245 height 35
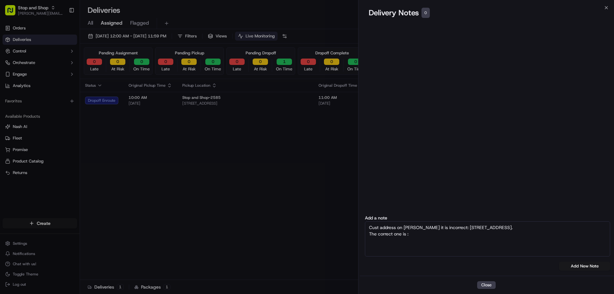
paste textarea "[STREET_ADDRESS]"
click at [464, 235] on textarea "Cust address on [PERSON_NAME] it is incorrect: [STREET_ADDRESS]. The correct on…" at bounding box center [487, 238] width 245 height 35
click at [513, 235] on textarea "Cust address on [PERSON_NAME] it is incorrect: [STREET_ADDRESS]. The correct on…" at bounding box center [487, 238] width 245 height 35
click at [409, 229] on textarea "Cust address on [PERSON_NAME] it is incorrect: [STREET_ADDRESS]. The correct on…" at bounding box center [487, 238] width 245 height 35
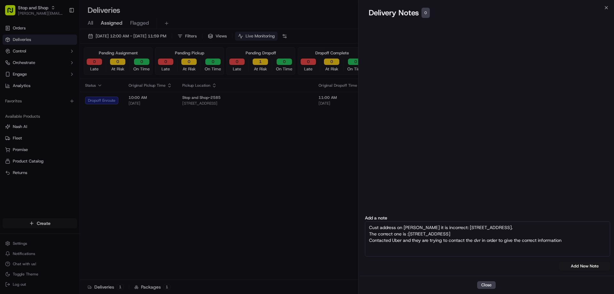
click at [368, 226] on textarea "Cust address on [PERSON_NAME] it is incorrect: [STREET_ADDRESS]. The correct on…" at bounding box center [487, 238] width 245 height 35
drag, startPoint x: 368, startPoint y: 226, endPoint x: 507, endPoint y: 235, distance: 139.1
click at [507, 235] on textarea "Cust address on [PERSON_NAME] it is incorrect: [STREET_ADDRESS]. The correct on…" at bounding box center [487, 238] width 245 height 35
paste textarea "[STREET_ADDRESS]"
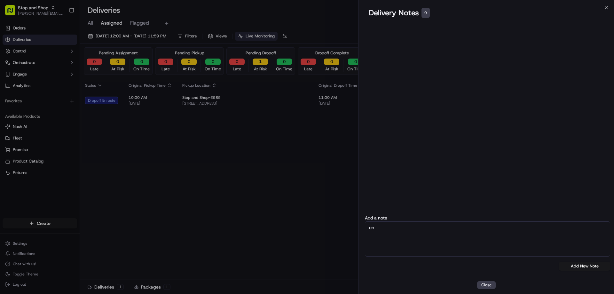
type textarea "n"
type textarea "Uber dvr has been contact to get the correct address"
click at [577, 265] on button "Add New Note" at bounding box center [584, 266] width 51 height 9
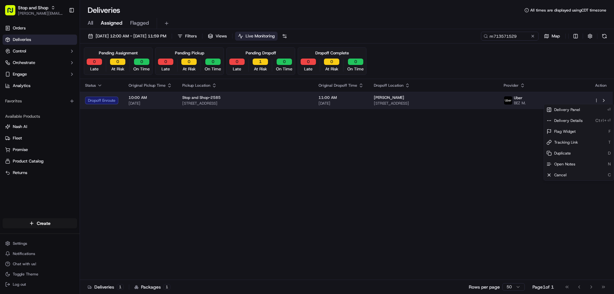
click at [407, 104] on span "[STREET_ADDRESS]" at bounding box center [434, 103] width 120 height 5
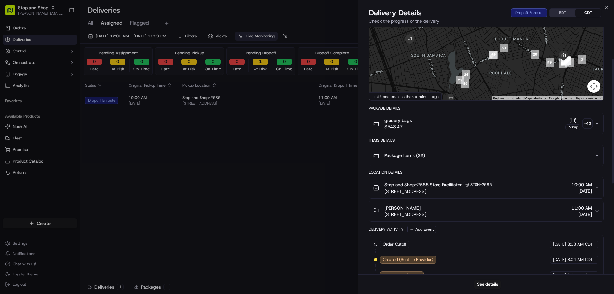
scroll to position [64, 0]
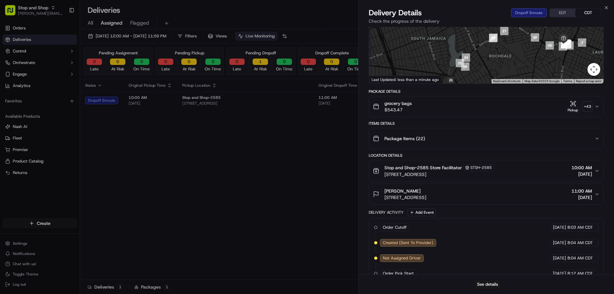
click at [384, 192] on div "[PERSON_NAME] [STREET_ADDRESS]" at bounding box center [399, 194] width 53 height 13
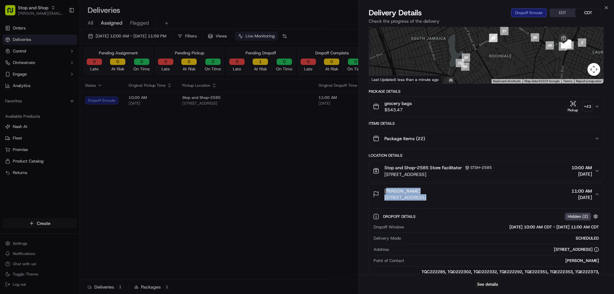
drag, startPoint x: 384, startPoint y: 192, endPoint x: 497, endPoint y: 196, distance: 113.0
click at [497, 196] on div "[PERSON_NAME] [STREET_ADDRESS] 11:00 AM [DATE]" at bounding box center [484, 194] width 222 height 13
copy div "[PERSON_NAME] [STREET_ADDRESS]"
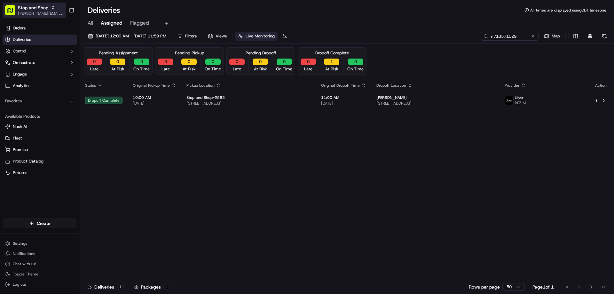
click at [54, 7] on icon "button" at bounding box center [53, 7] width 4 height 4
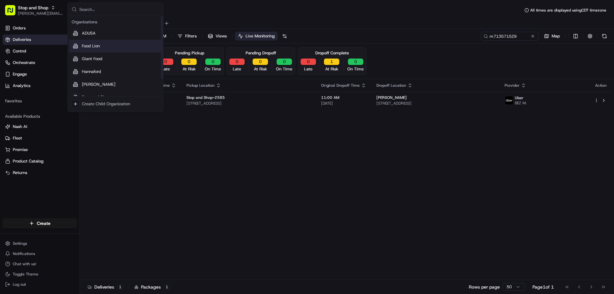
click at [90, 44] on span "Food Lion" at bounding box center [91, 46] width 18 height 6
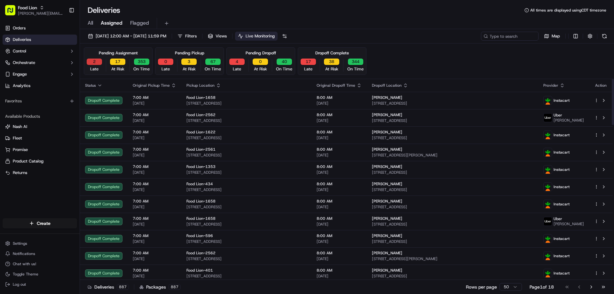
click at [94, 61] on button "2" at bounding box center [94, 62] width 15 height 6
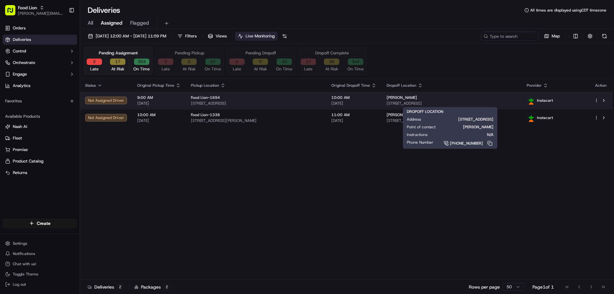
click at [409, 98] on span "[PERSON_NAME]" at bounding box center [402, 97] width 30 height 5
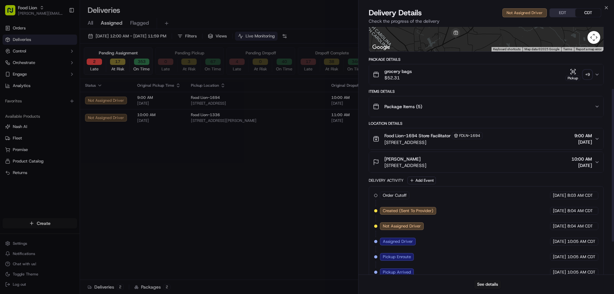
scroll to position [153, 0]
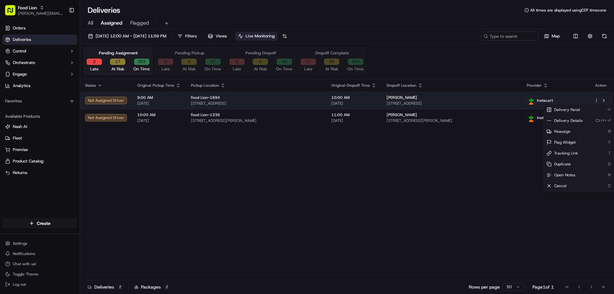
click at [597, 99] on html "Food Lion [EMAIL_ADDRESS][PERSON_NAME][DOMAIN_NAME] Toggle Sidebar Orders Deliv…" at bounding box center [307, 147] width 614 height 294
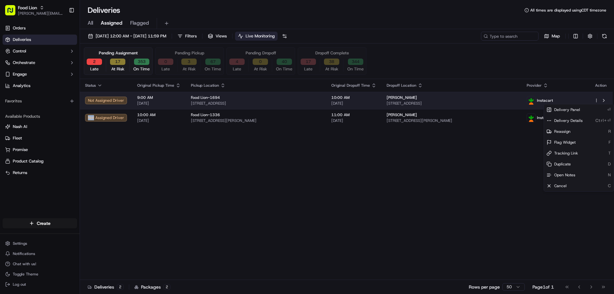
click at [597, 99] on html "Food Lion [EMAIL_ADDRESS][PERSON_NAME][DOMAIN_NAME] Toggle Sidebar Orders Deliv…" at bounding box center [307, 147] width 614 height 294
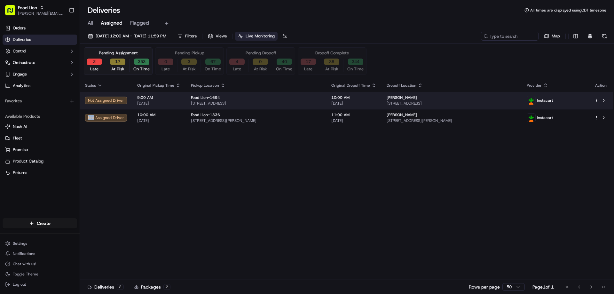
click at [593, 99] on html "Food Lion [EMAIL_ADDRESS][PERSON_NAME][DOMAIN_NAME] Toggle Sidebar Orders Deliv…" at bounding box center [307, 147] width 614 height 294
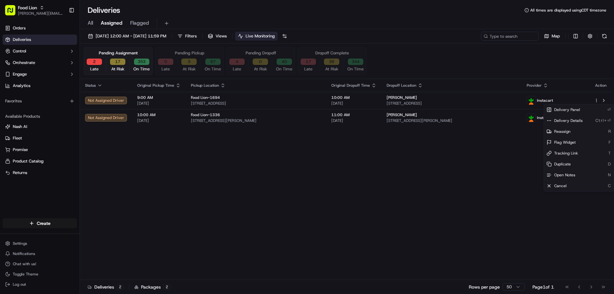
click at [593, 100] on html "Food Lion [EMAIL_ADDRESS][PERSON_NAME][DOMAIN_NAME] Toggle Sidebar Orders Deliv…" at bounding box center [307, 147] width 614 height 294
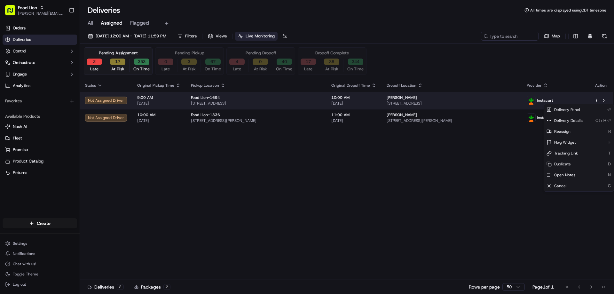
click at [596, 99] on html "Food Lion [EMAIL_ADDRESS][PERSON_NAME][DOMAIN_NAME] Toggle Sidebar Orders Deliv…" at bounding box center [307, 147] width 614 height 294
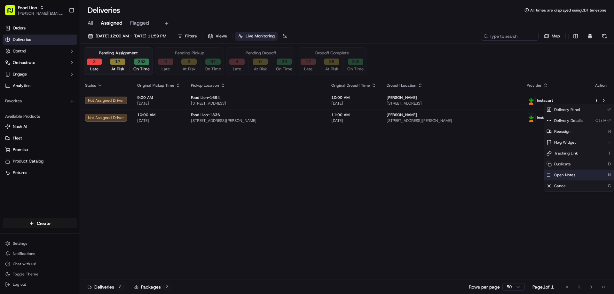
click at [559, 173] on span "Open Notes" at bounding box center [564, 174] width 21 height 5
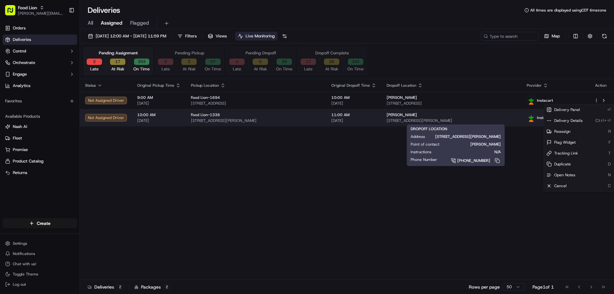
click at [399, 116] on span "[PERSON_NAME]" at bounding box center [402, 114] width 30 height 5
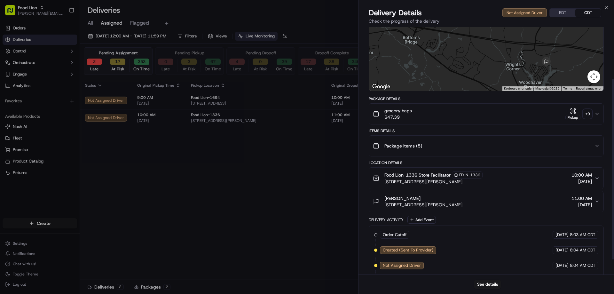
scroll to position [91, 0]
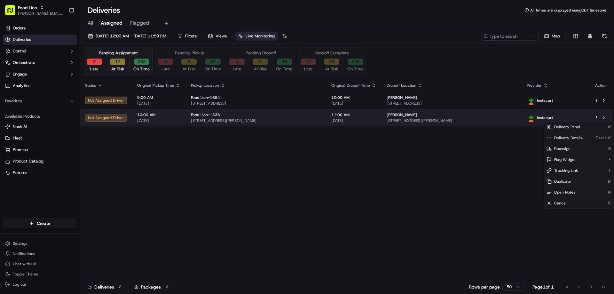
click at [598, 118] on html "Food Lion [EMAIL_ADDRESS][PERSON_NAME][DOMAIN_NAME] Toggle Sidebar Orders Deliv…" at bounding box center [307, 147] width 614 height 294
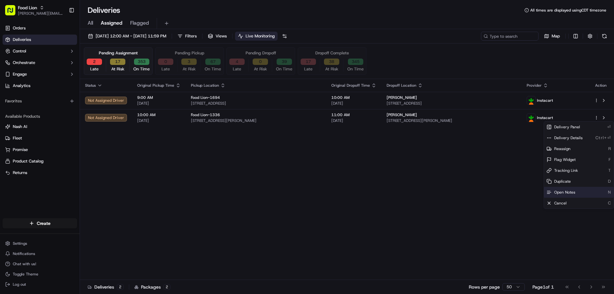
click at [557, 190] on span "Open Notes" at bounding box center [564, 192] width 21 height 5
click at [44, 9] on icon "button" at bounding box center [42, 7] width 4 height 4
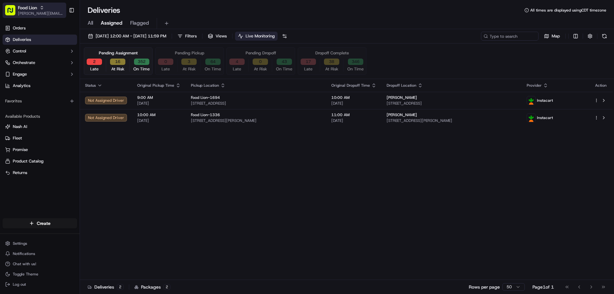
click at [43, 9] on icon "button" at bounding box center [42, 7] width 4 height 4
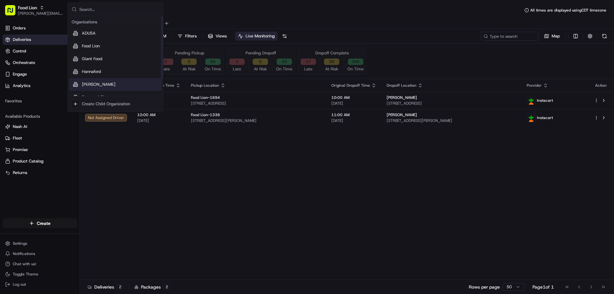
click at [86, 83] on span "[PERSON_NAME]" at bounding box center [99, 85] width 34 height 6
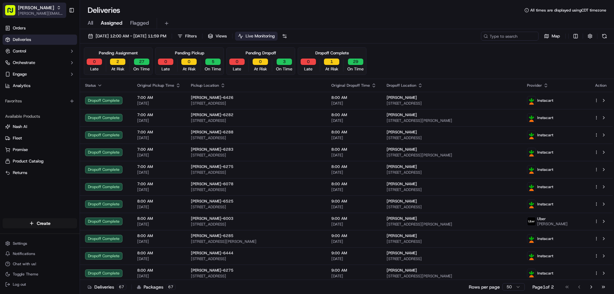
click at [58, 9] on icon "button" at bounding box center [59, 8] width 2 height 1
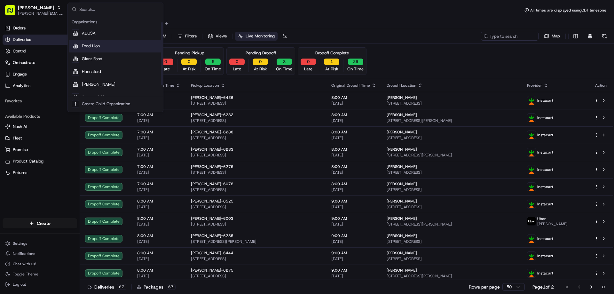
scroll to position [22, 0]
click at [91, 88] on span "The GIANT Company" at bounding box center [102, 88] width 40 height 6
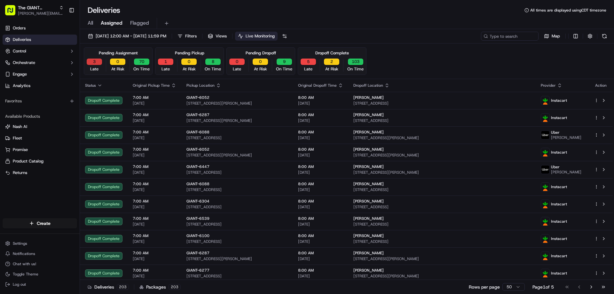
click at [93, 65] on button "3" at bounding box center [94, 62] width 15 height 6
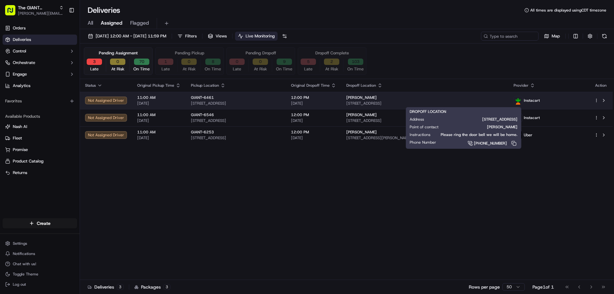
click at [403, 102] on span "[STREET_ADDRESS]" at bounding box center [424, 103] width 157 height 5
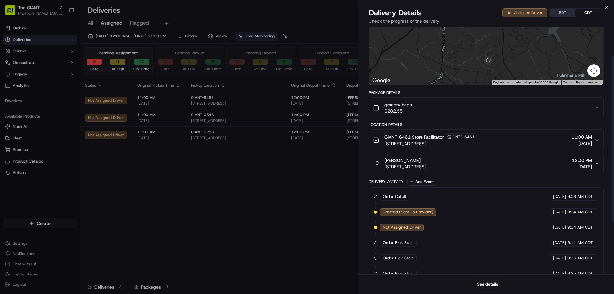
scroll to position [121, 0]
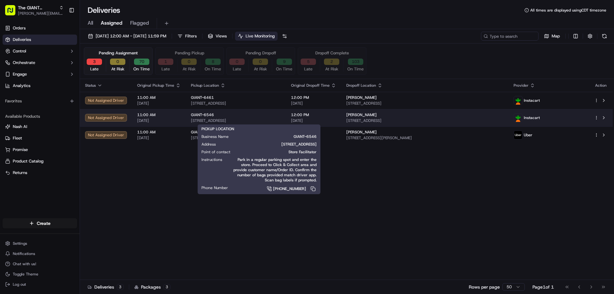
click at [208, 118] on span "[STREET_ADDRESS]" at bounding box center [236, 120] width 90 height 5
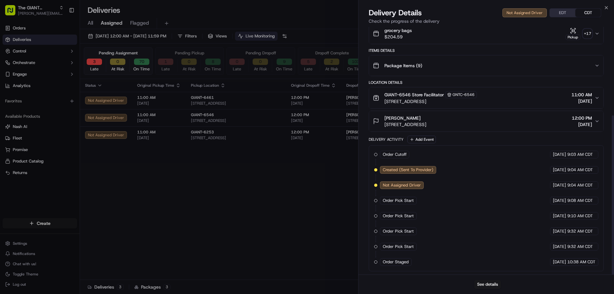
scroll to position [138, 0]
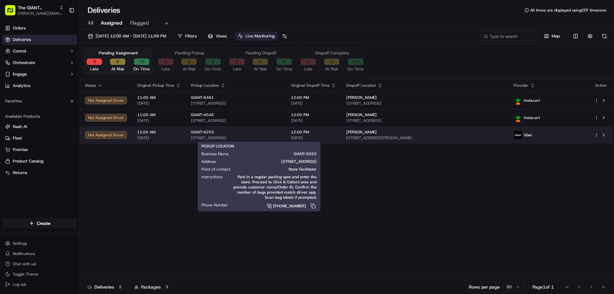
click at [207, 136] on span "[STREET_ADDRESS]" at bounding box center [236, 137] width 90 height 5
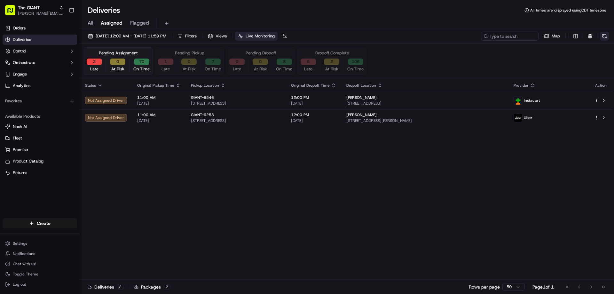
click at [605, 37] on button at bounding box center [604, 36] width 9 height 9
click at [61, 8] on icon "button" at bounding box center [61, 7] width 4 height 4
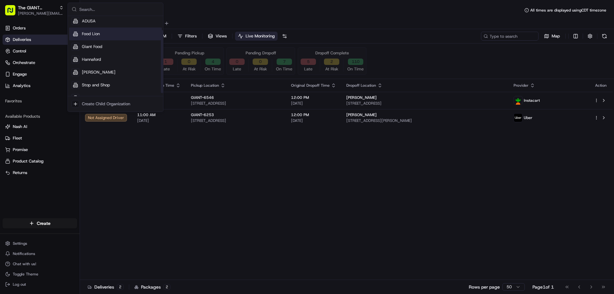
scroll to position [22, 0]
click at [89, 76] on span "Stop and Shop" at bounding box center [96, 76] width 28 height 6
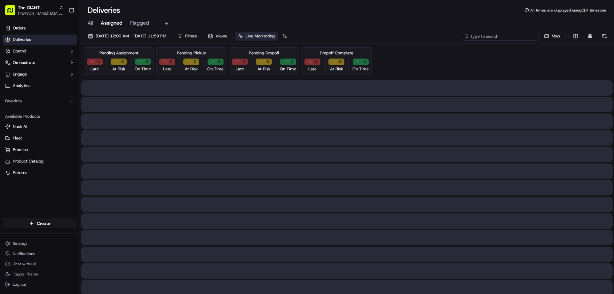
click at [500, 33] on input at bounding box center [500, 36] width 77 height 9
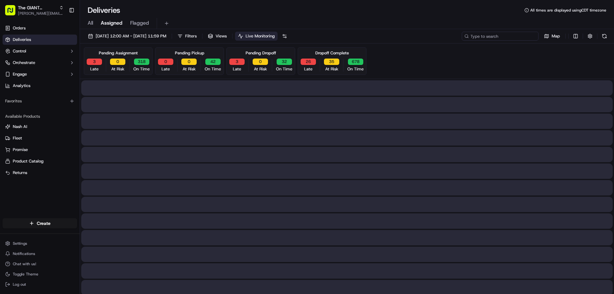
click at [500, 33] on input at bounding box center [500, 36] width 77 height 9
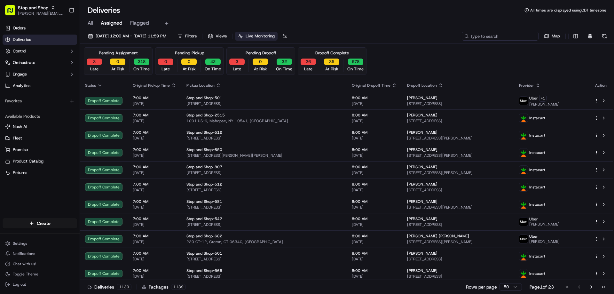
click at [500, 33] on input at bounding box center [500, 36] width 77 height 9
paste input "m715037686"
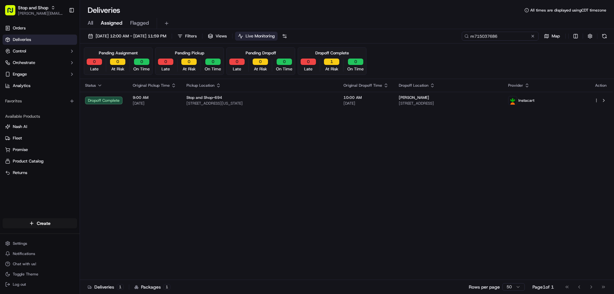
type input "m715037686"
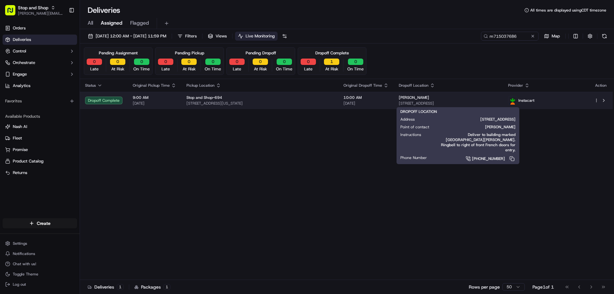
click at [414, 102] on span "[STREET_ADDRESS]" at bounding box center [448, 103] width 99 height 5
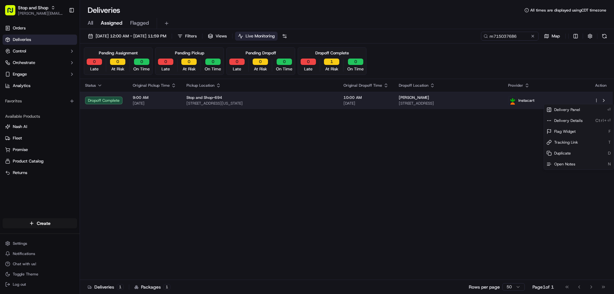
click at [597, 99] on html "Stop and Shop [PERSON_NAME][EMAIL_ADDRESS][PERSON_NAME][DOMAIN_NAME] Toggle Sid…" at bounding box center [307, 147] width 614 height 294
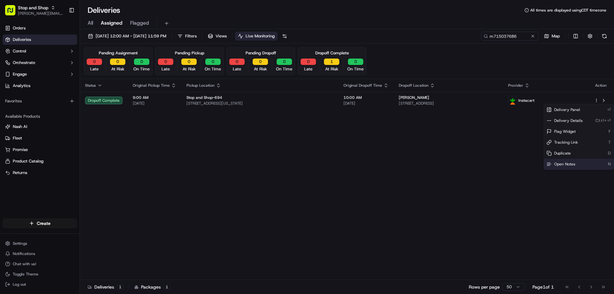
click at [559, 163] on span "Open Notes" at bounding box center [564, 164] width 21 height 5
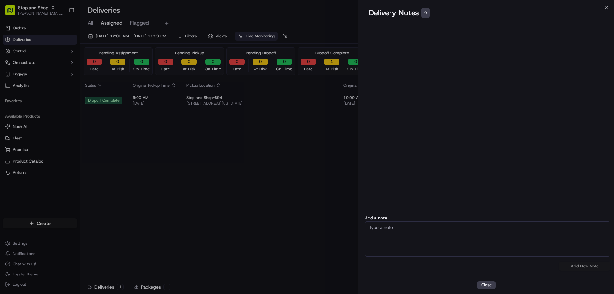
click at [382, 231] on textarea at bounding box center [487, 238] width 245 height 35
click at [408, 235] on textarea "CC called since Cust never received the order, according to IC the dvr never le…" at bounding box center [487, 238] width 245 height 35
type textarea "CC called since Cust never received the order, according to IC the dvr never le…"
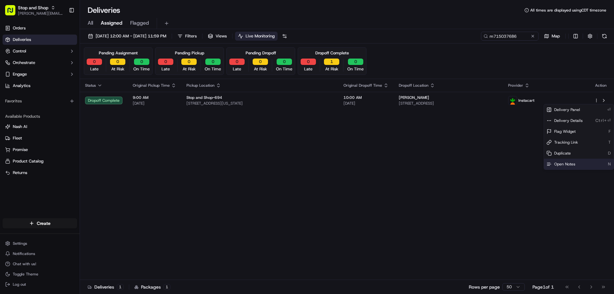
click at [560, 165] on span "Open Notes" at bounding box center [564, 164] width 21 height 5
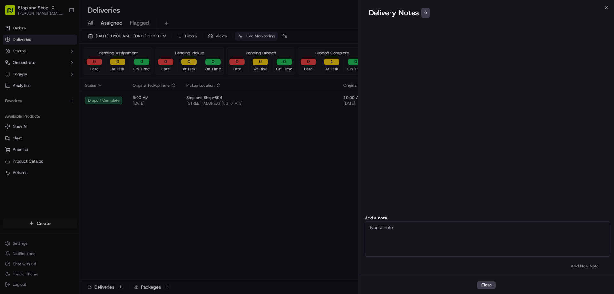
click at [374, 228] on textarea at bounding box center [487, 238] width 245 height 35
click at [377, 226] on textarea "CC Called IC and according to them" at bounding box center [487, 238] width 245 height 35
click at [485, 222] on textarea "CC and we contacted IC and according to them" at bounding box center [487, 238] width 245 height 35
type textarea "CC and we contacted IC and according to them the order never left the store, wh…"
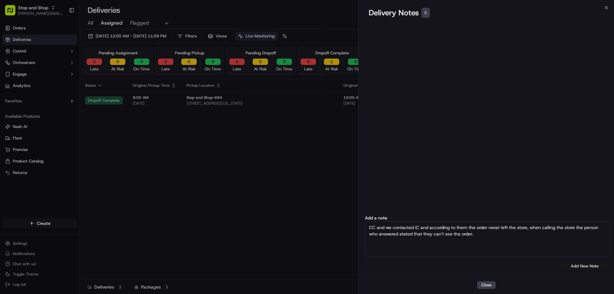
click at [580, 265] on button "Add New Note" at bounding box center [584, 266] width 51 height 9
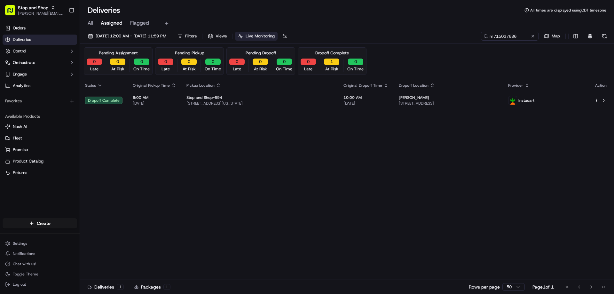
click at [185, 123] on div "Status Original Pickup Time Pickup Location Original Dropoff Time Dropoff Locat…" at bounding box center [346, 179] width 533 height 201
click at [282, 179] on div "Status Original Pickup Time Pickup Location Original Dropoff Time Dropoff Locat…" at bounding box center [346, 179] width 533 height 201
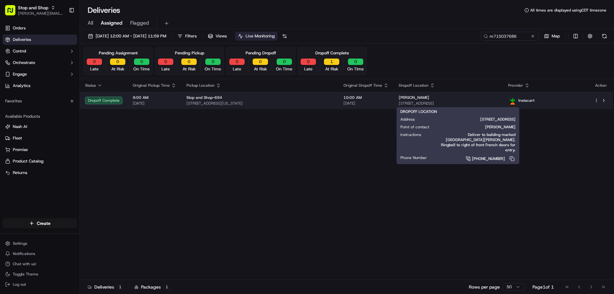
click at [431, 101] on span "[STREET_ADDRESS]" at bounding box center [448, 103] width 99 height 5
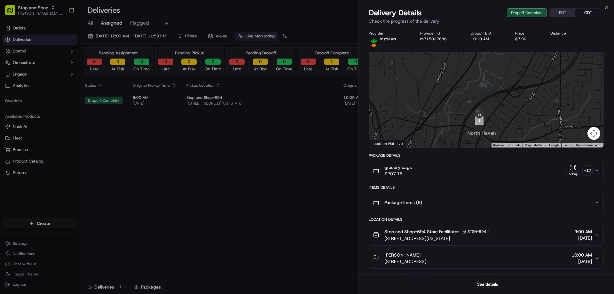
drag, startPoint x: 474, startPoint y: 84, endPoint x: 464, endPoint y: 192, distance: 107.6
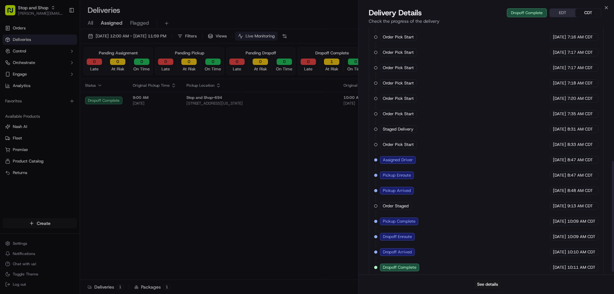
scroll to position [306, 0]
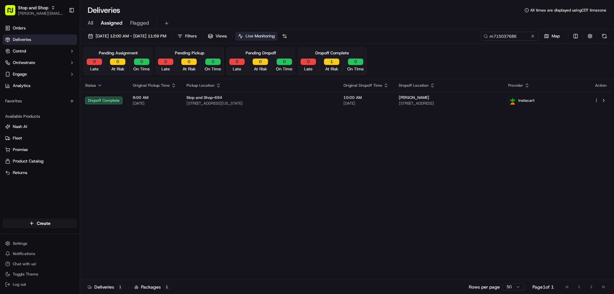
click at [168, 172] on div "Status Original Pickup Time Pickup Location Original Dropoff Time Dropoff Locat…" at bounding box center [346, 179] width 533 height 201
click at [533, 37] on button at bounding box center [533, 36] width 6 height 6
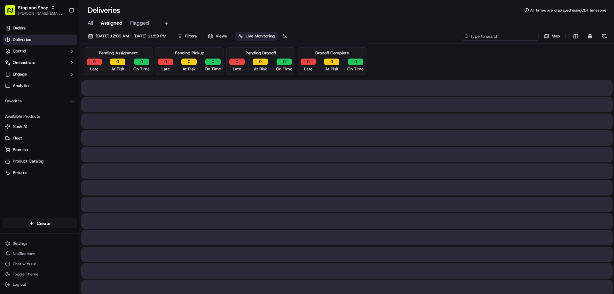
click at [514, 37] on input at bounding box center [500, 36] width 77 height 9
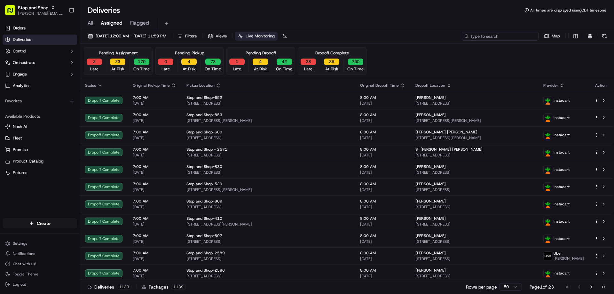
paste input "m714517932"
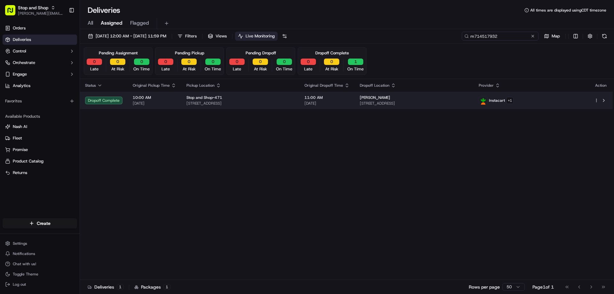
type input "m714517932"
click at [390, 100] on span "[PERSON_NAME]" at bounding box center [375, 97] width 30 height 5
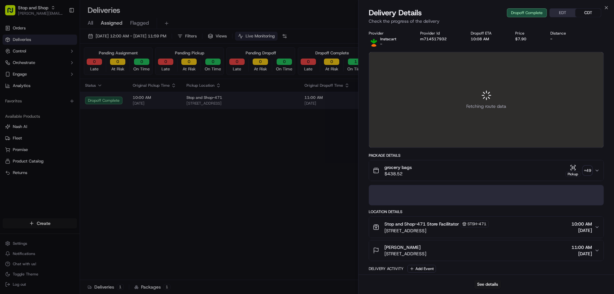
click at [399, 100] on div at bounding box center [307, 147] width 614 height 294
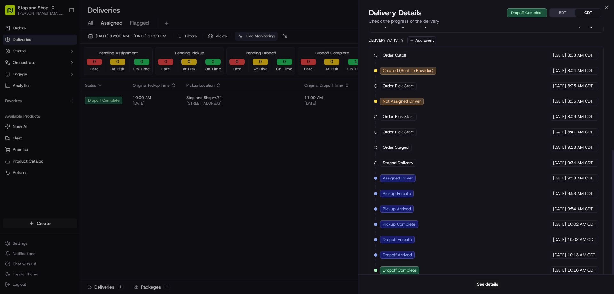
scroll to position [245, 0]
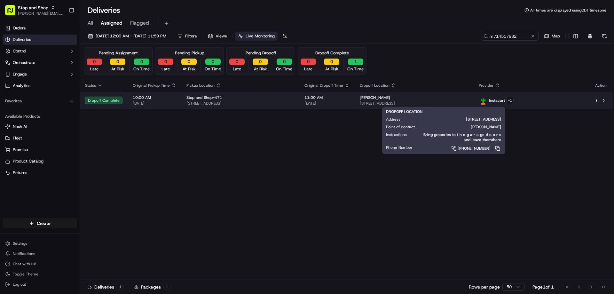
click at [409, 102] on span "[STREET_ADDRESS]" at bounding box center [414, 103] width 109 height 5
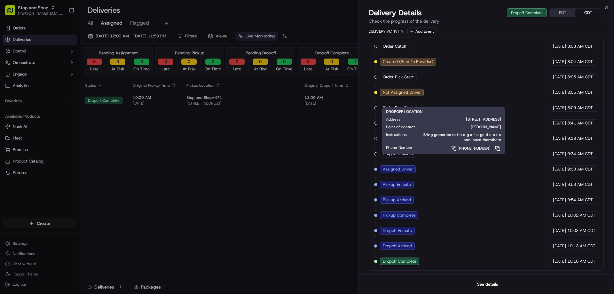
click at [52, 8] on icon "button" at bounding box center [53, 7] width 4 height 4
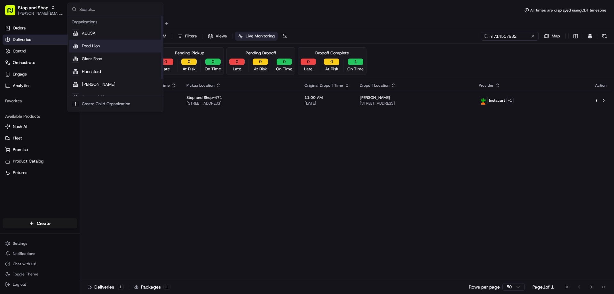
click at [84, 46] on span "Food Lion" at bounding box center [91, 46] width 18 height 6
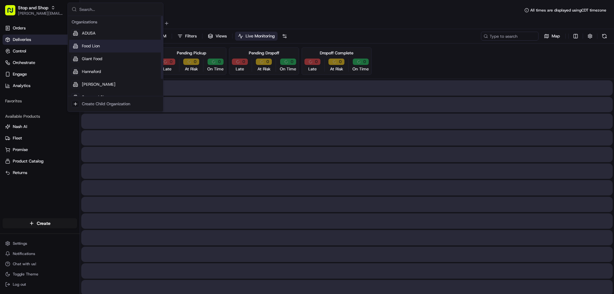
click at [84, 46] on span "Food Lion" at bounding box center [91, 46] width 18 height 6
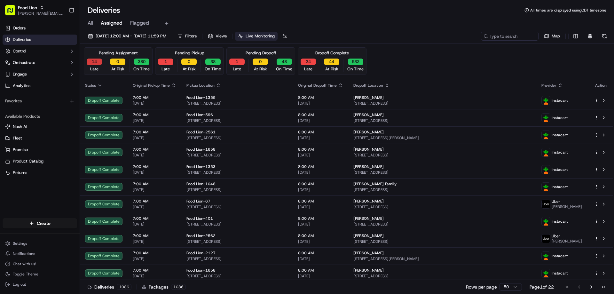
click at [93, 61] on button "14" at bounding box center [94, 62] width 15 height 6
click at [122, 52] on div "Pending Assignment" at bounding box center [118, 53] width 39 height 6
click at [100, 85] on icon "button" at bounding box center [100, 85] width 3 height 1
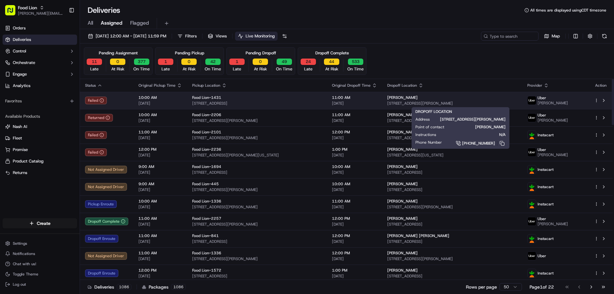
click at [418, 99] on span "[PERSON_NAME]" at bounding box center [402, 97] width 30 height 5
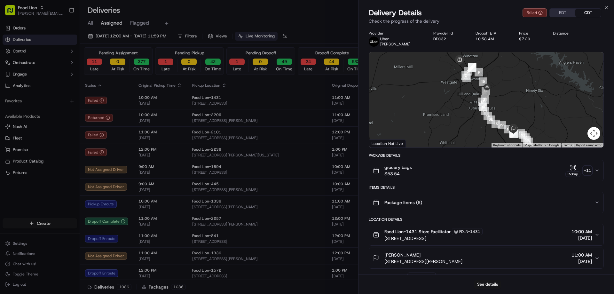
click at [487, 286] on button "See details" at bounding box center [487, 284] width 27 height 9
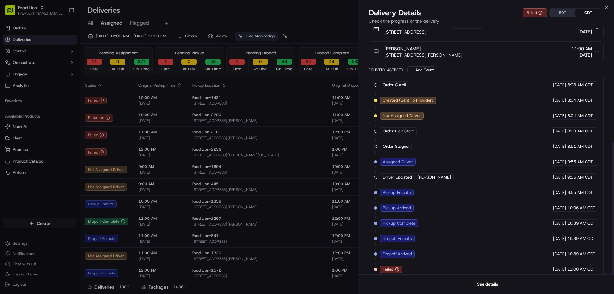
scroll to position [214, 0]
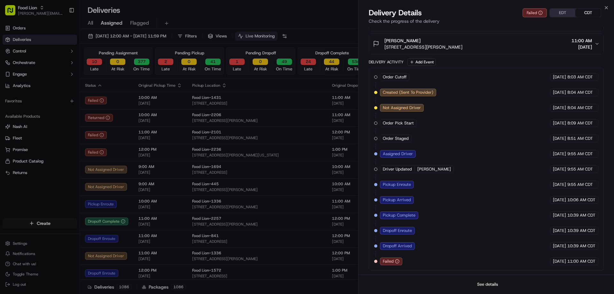
click at [484, 286] on button "See details" at bounding box center [487, 284] width 27 height 9
